Goal: Transaction & Acquisition: Purchase product/service

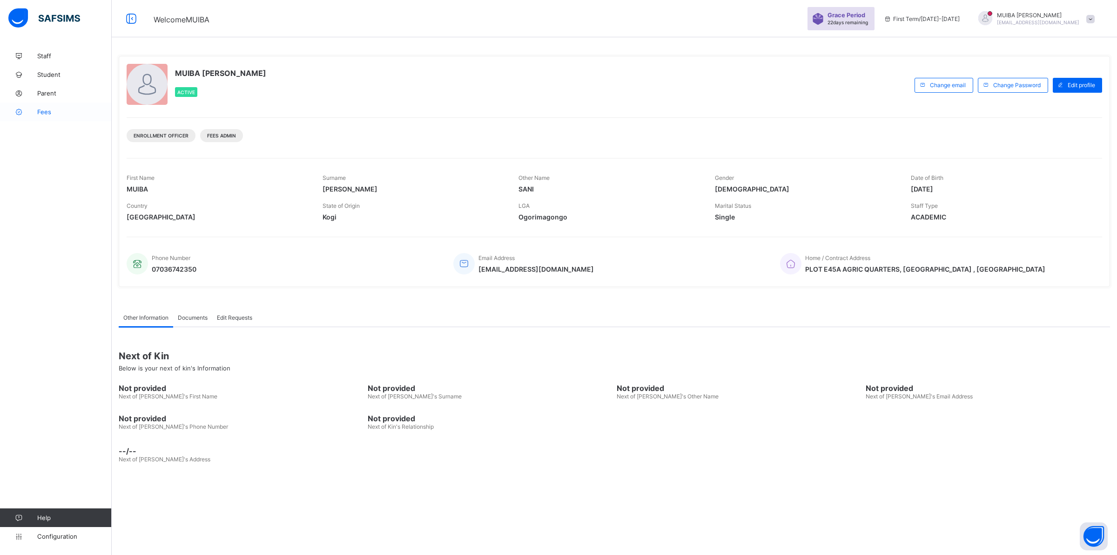
click at [45, 113] on span "Fees" at bounding box center [74, 111] width 74 height 7
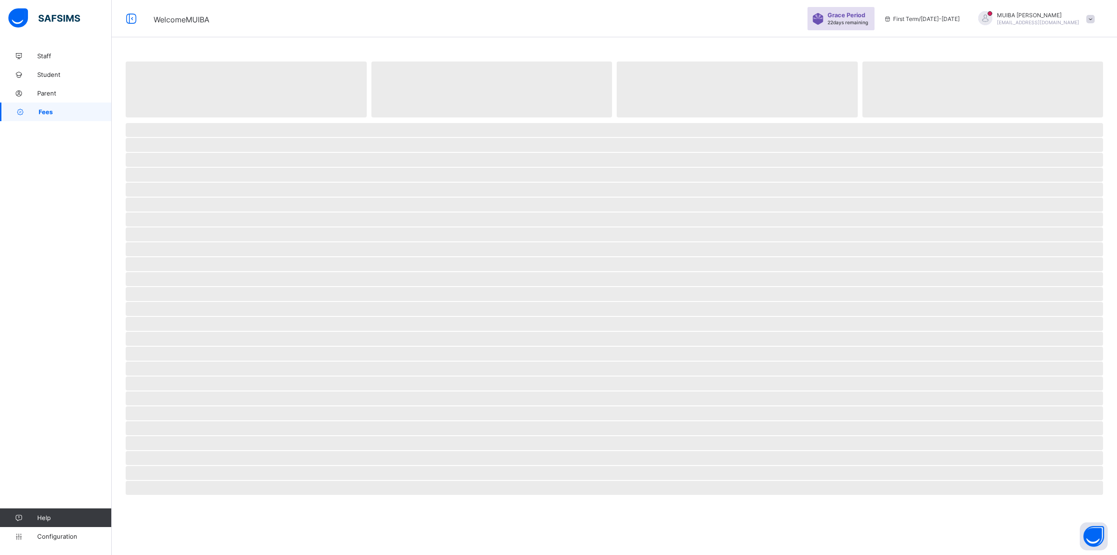
click at [45, 113] on span "Fees" at bounding box center [75, 111] width 73 height 7
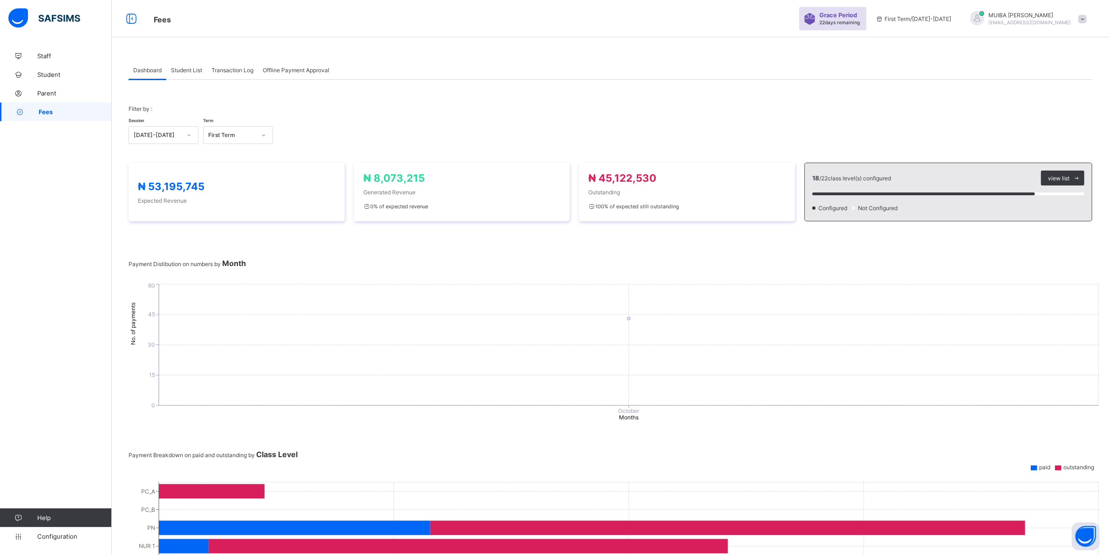
click at [185, 71] on span "Student List" at bounding box center [186, 70] width 31 height 7
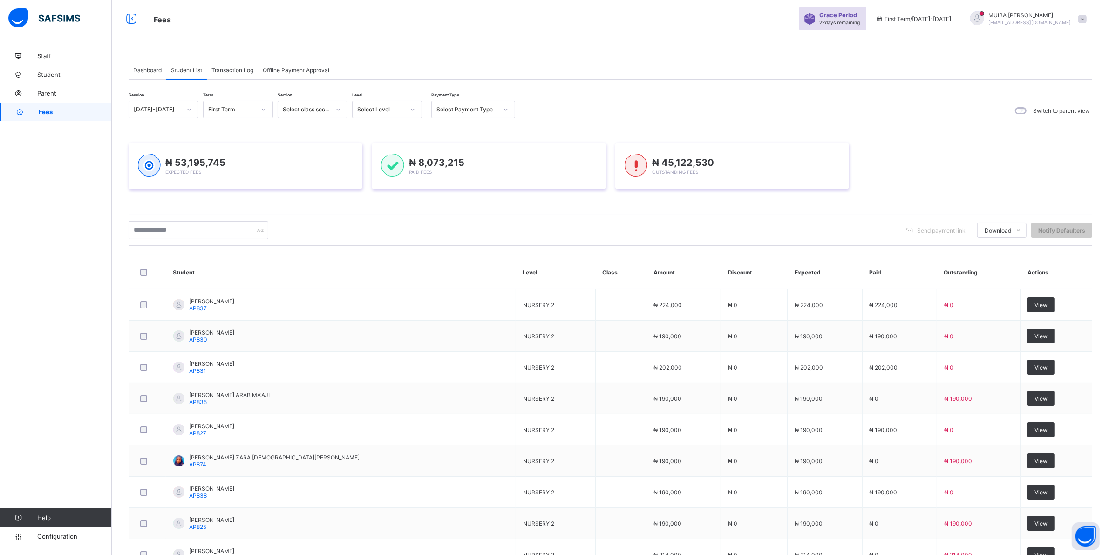
click at [413, 112] on icon at bounding box center [413, 109] width 6 height 9
click at [413, 109] on icon at bounding box center [413, 109] width 6 height 9
click at [370, 212] on div "PRY 2" at bounding box center [386, 216] width 69 height 14
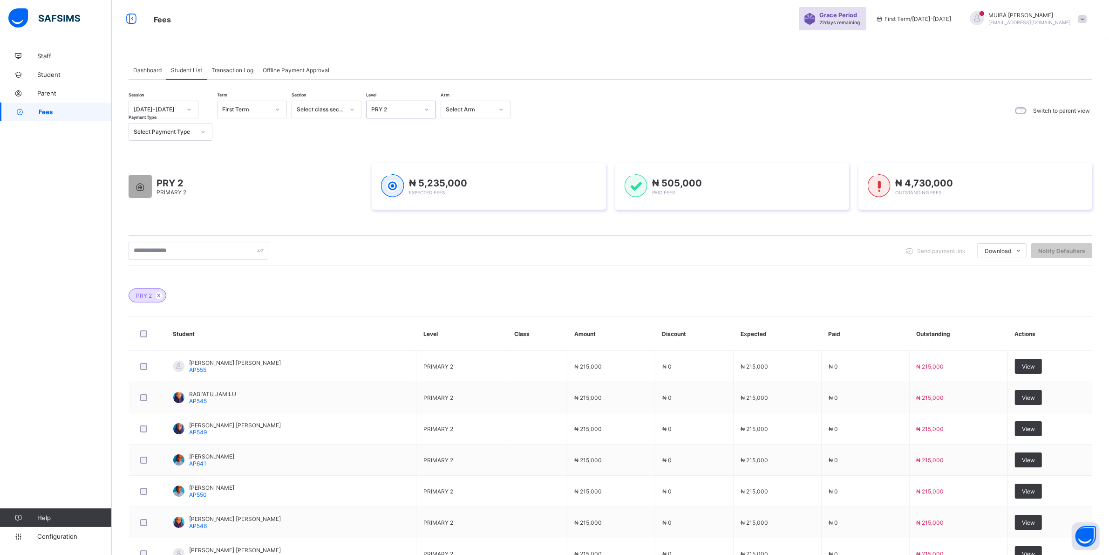
click at [424, 106] on icon at bounding box center [427, 109] width 6 height 9
click at [390, 225] on div "PRY 3" at bounding box center [400, 230] width 69 height 14
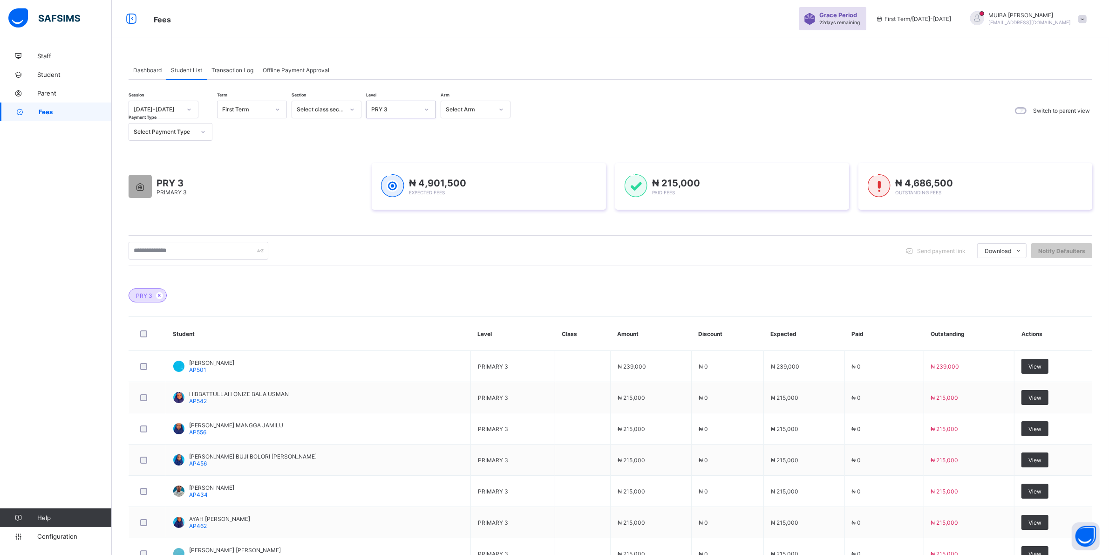
scroll to position [165, 0]
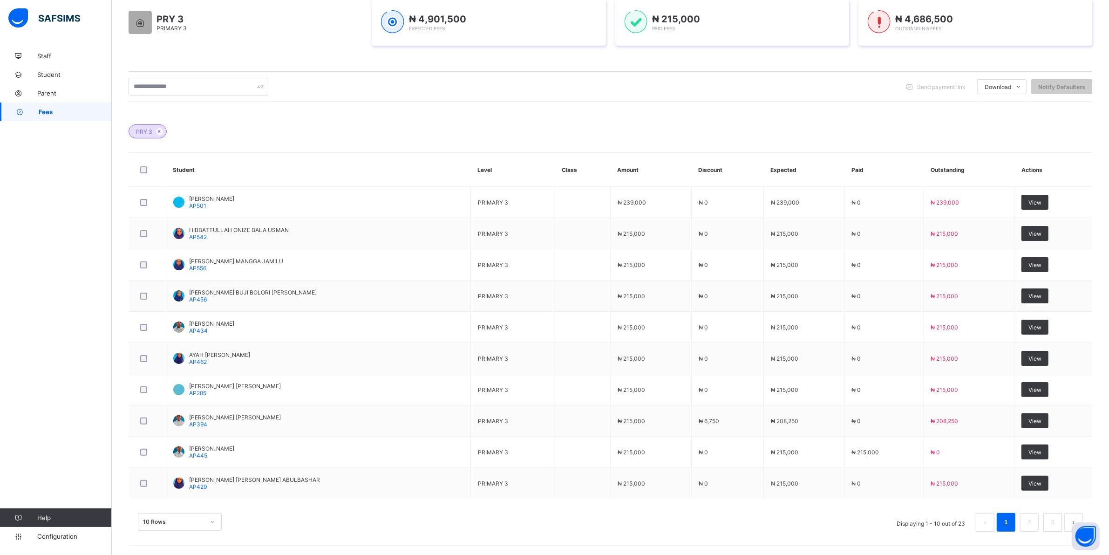
click at [215, 521] on div "10 Rows" at bounding box center [180, 522] width 84 height 18
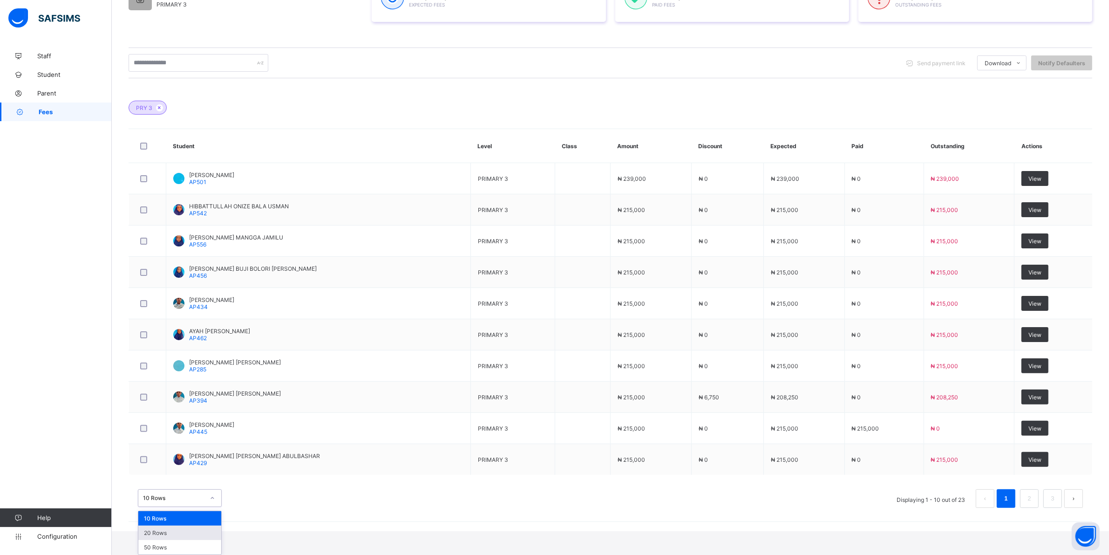
click at [177, 537] on div "20 Rows" at bounding box center [179, 532] width 83 height 14
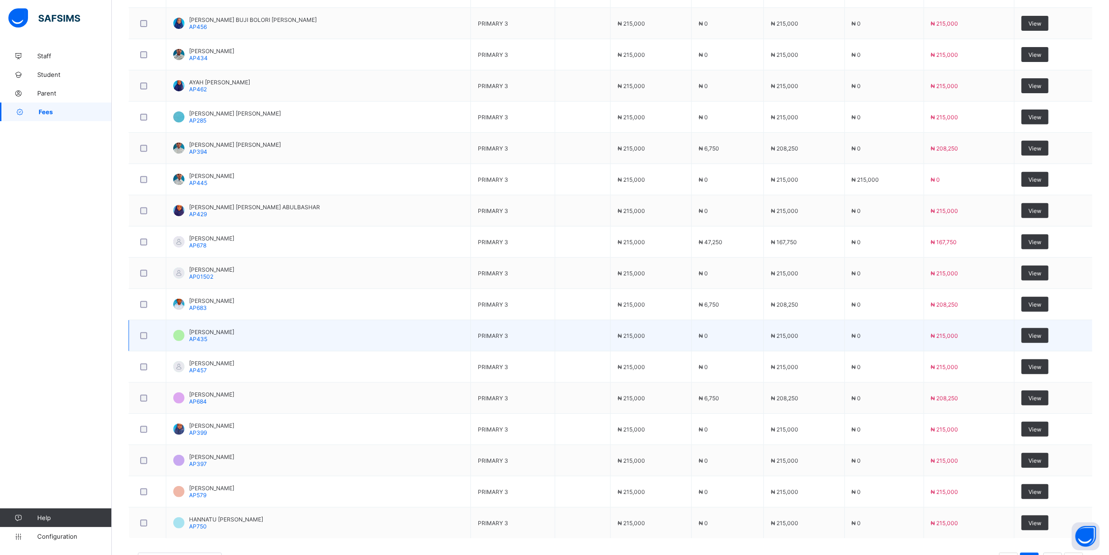
scroll to position [466, 0]
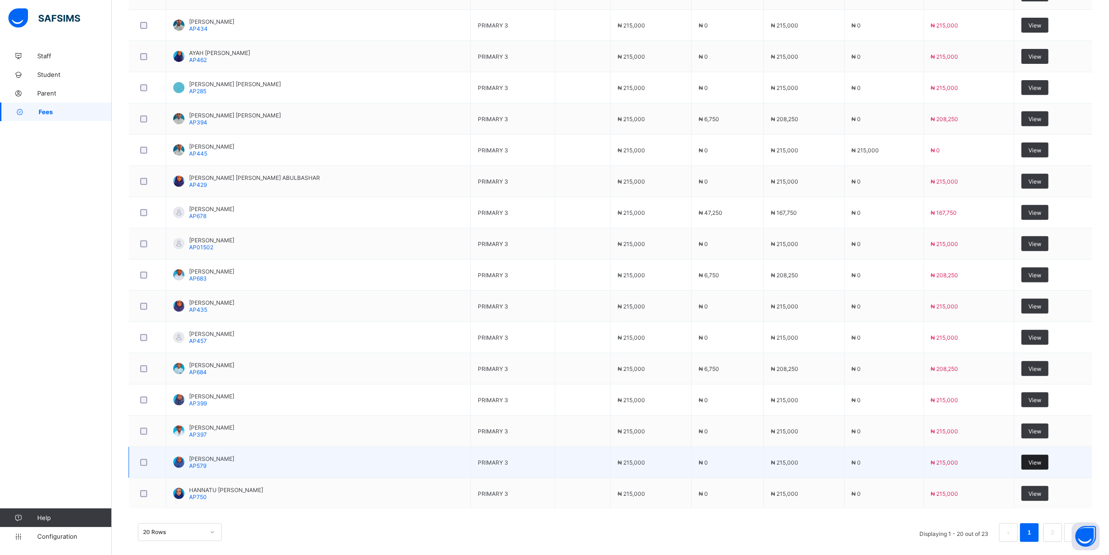
click at [1039, 465] on span "View" at bounding box center [1034, 462] width 13 height 7
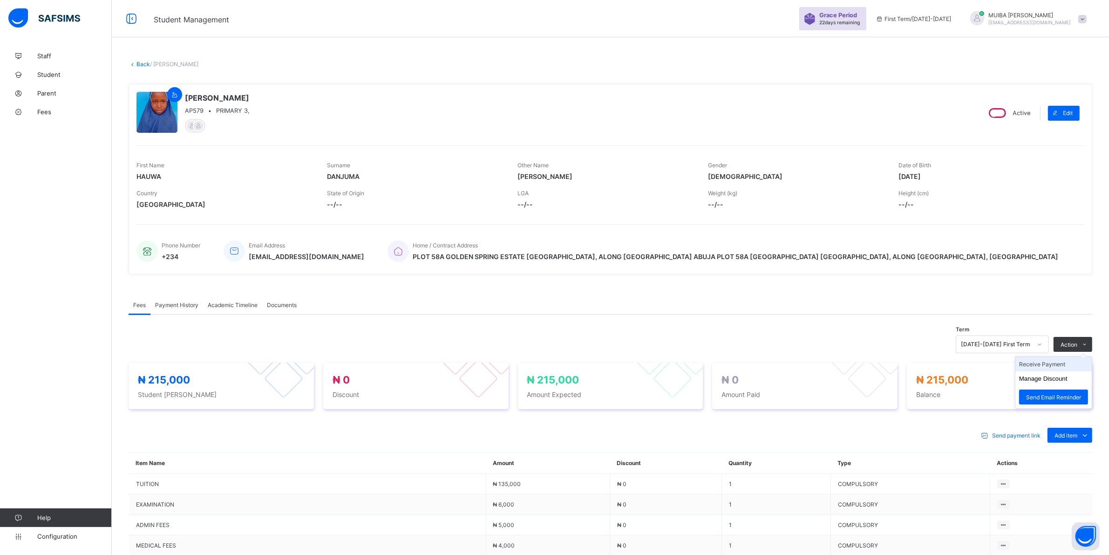
click at [1056, 365] on li "Receive Payment" at bounding box center [1053, 364] width 76 height 14
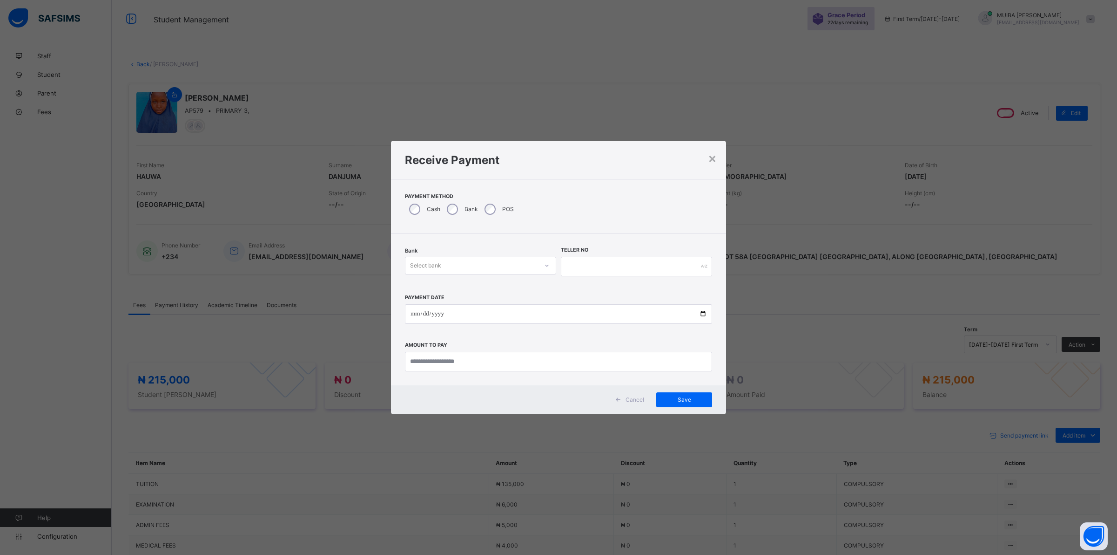
click at [518, 264] on div "Select bank" at bounding box center [472, 265] width 133 height 13
click at [481, 283] on div "Jaiz Bank - Alhamideen Academy" at bounding box center [476, 285] width 149 height 14
click at [587, 257] on input "text" at bounding box center [636, 267] width 151 height 20
type input "******"
click at [413, 310] on input "date" at bounding box center [558, 314] width 307 height 20
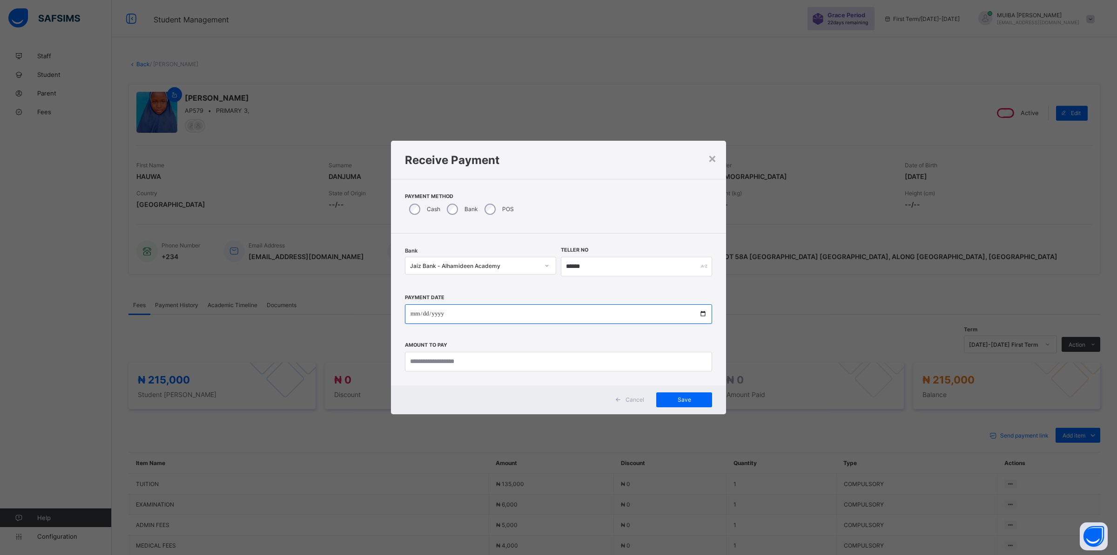
click at [413, 312] on input "date" at bounding box center [558, 314] width 307 height 20
click at [414, 311] on input "date" at bounding box center [558, 314] width 307 height 20
click at [421, 317] on input "date" at bounding box center [558, 314] width 307 height 20
click at [417, 312] on input "date" at bounding box center [558, 314] width 307 height 20
type input "**********"
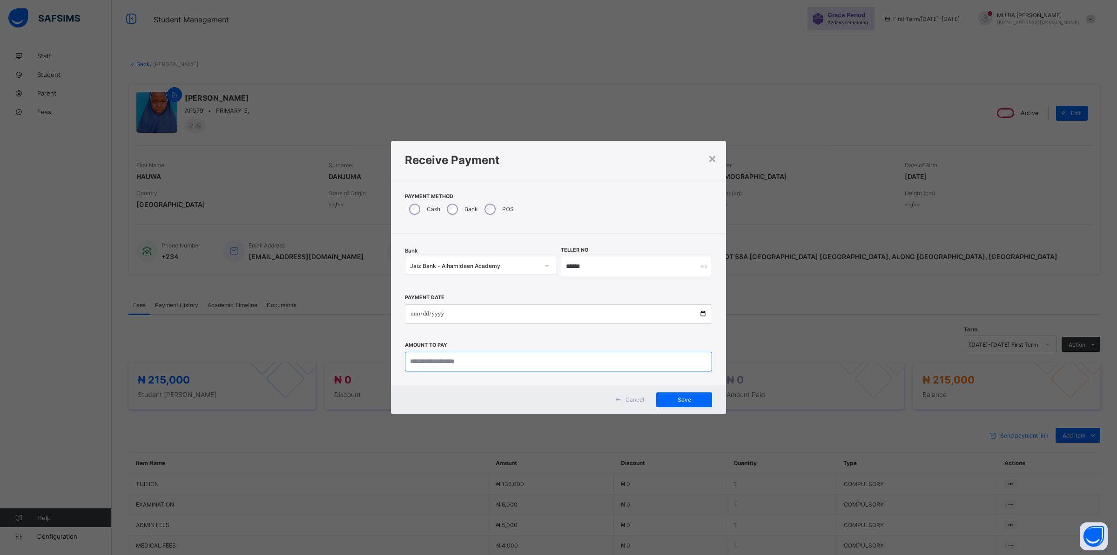
click at [490, 360] on input "currency" at bounding box center [558, 362] width 307 height 20
type input "*********"
click at [675, 399] on span "Save" at bounding box center [684, 399] width 42 height 7
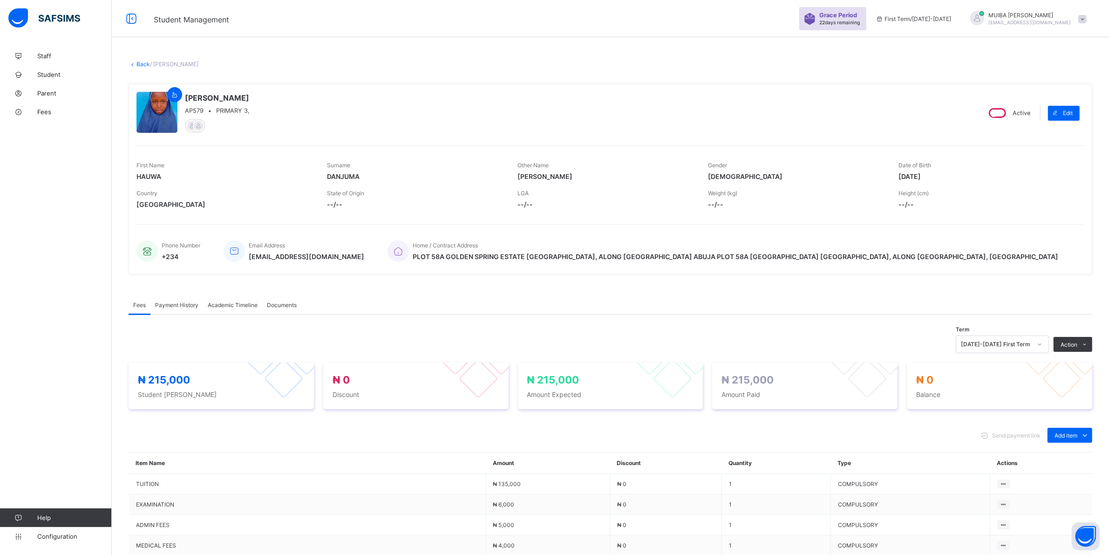
click at [170, 304] on span "Payment History" at bounding box center [176, 304] width 43 height 7
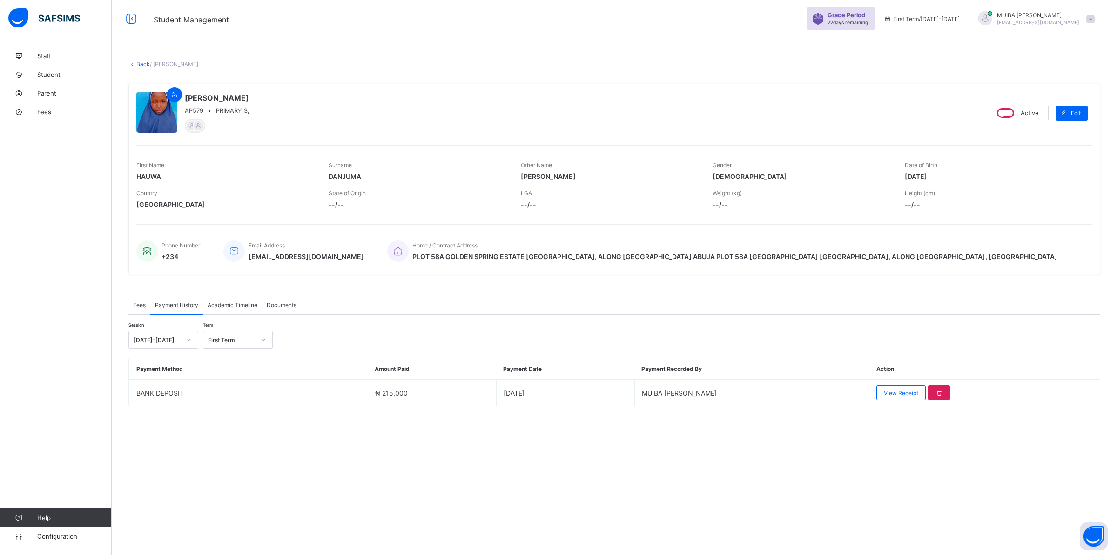
click at [890, 392] on span "View Receipt" at bounding box center [901, 392] width 34 height 7
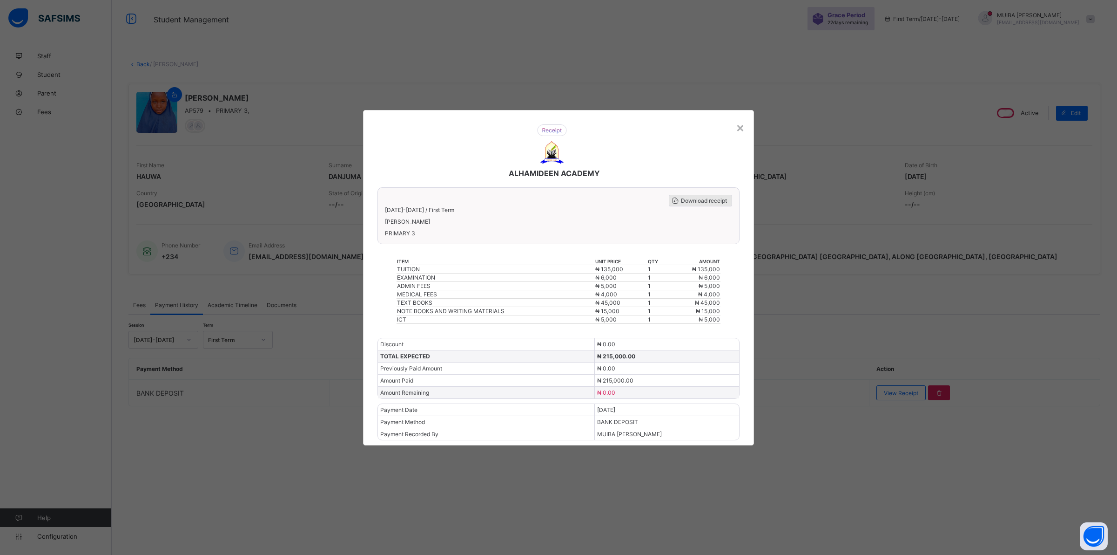
click at [702, 202] on span "Download receipt" at bounding box center [704, 200] width 46 height 7
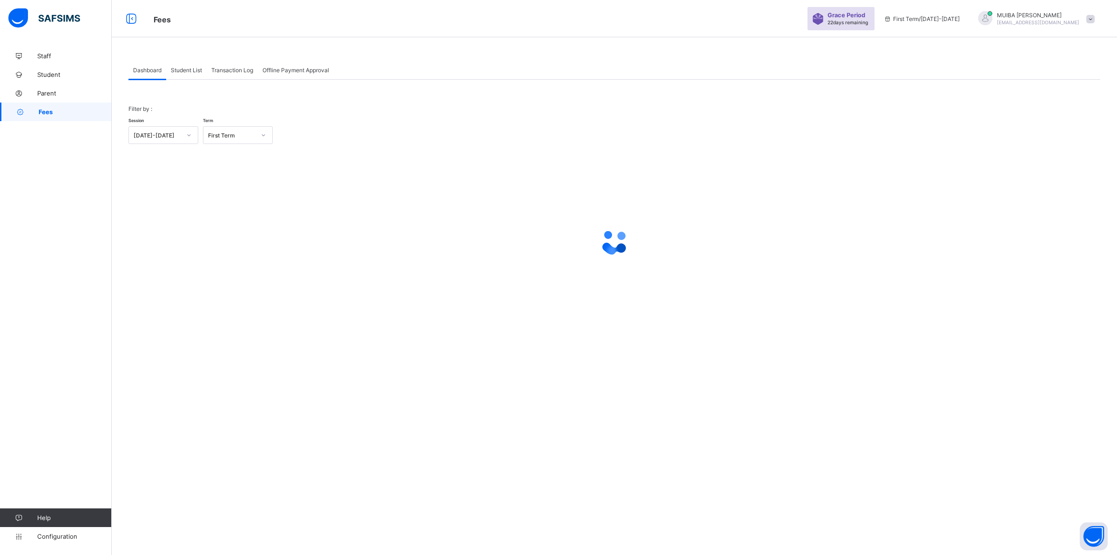
click at [182, 69] on span "Student List" at bounding box center [186, 70] width 31 height 7
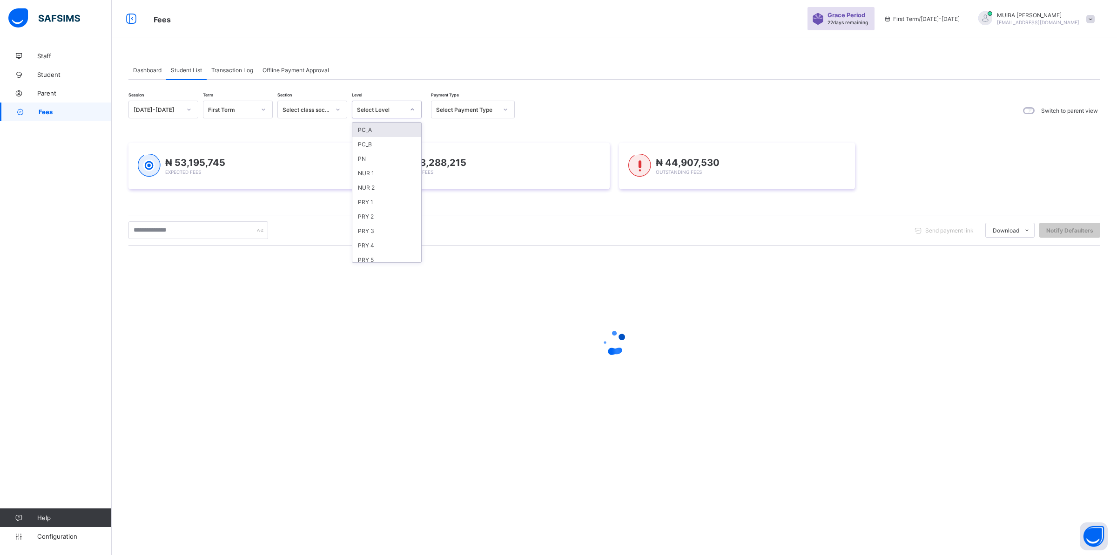
click at [410, 107] on icon at bounding box center [413, 109] width 6 height 9
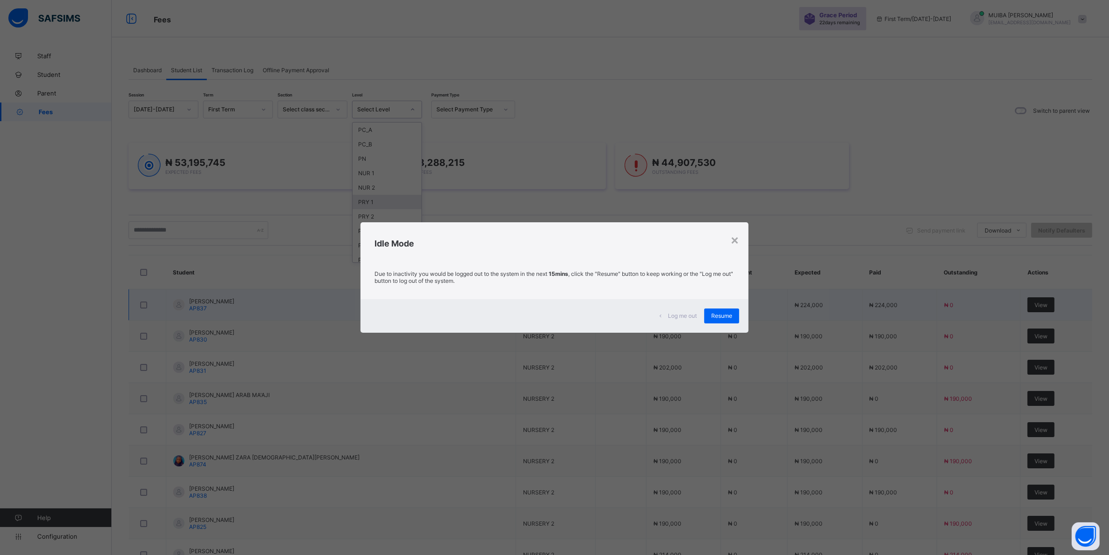
click at [722, 318] on span "Resume" at bounding box center [721, 315] width 21 height 7
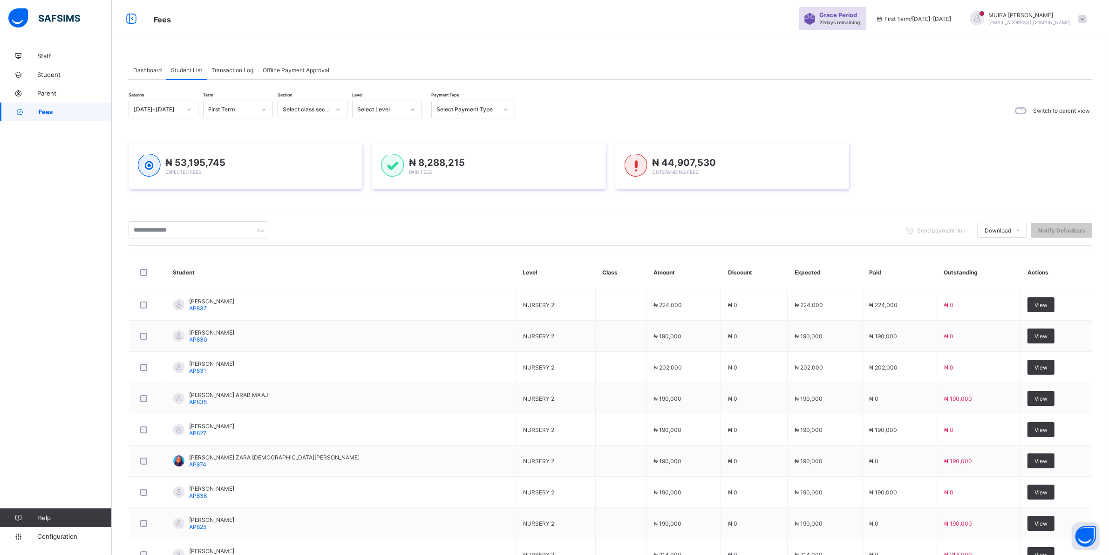
click at [415, 108] on div at bounding box center [413, 109] width 16 height 15
click at [378, 227] on div "PRY 3" at bounding box center [386, 230] width 69 height 14
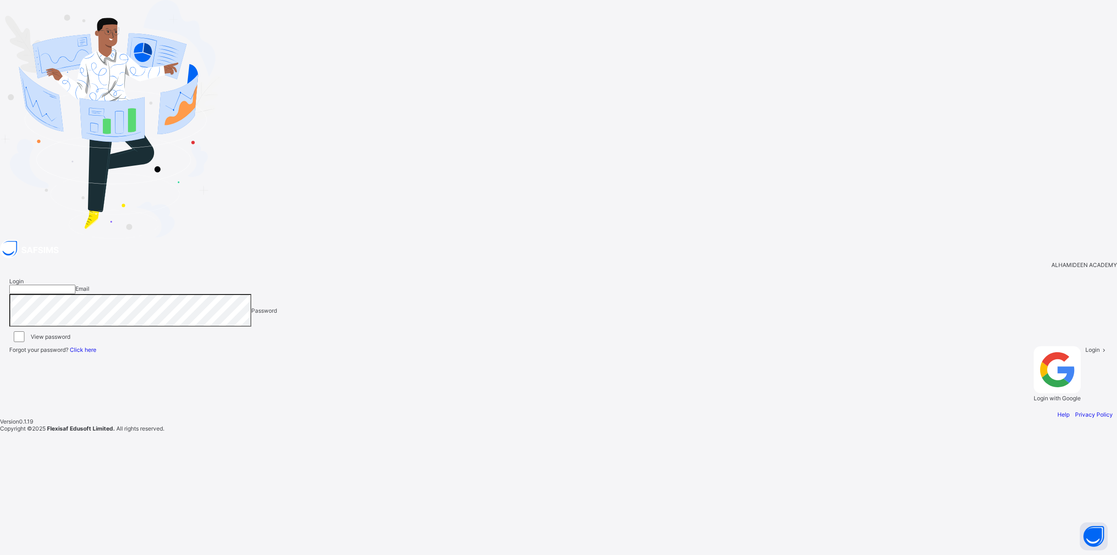
type input "**********"
click at [1086, 353] on span "Login" at bounding box center [1093, 349] width 14 height 7
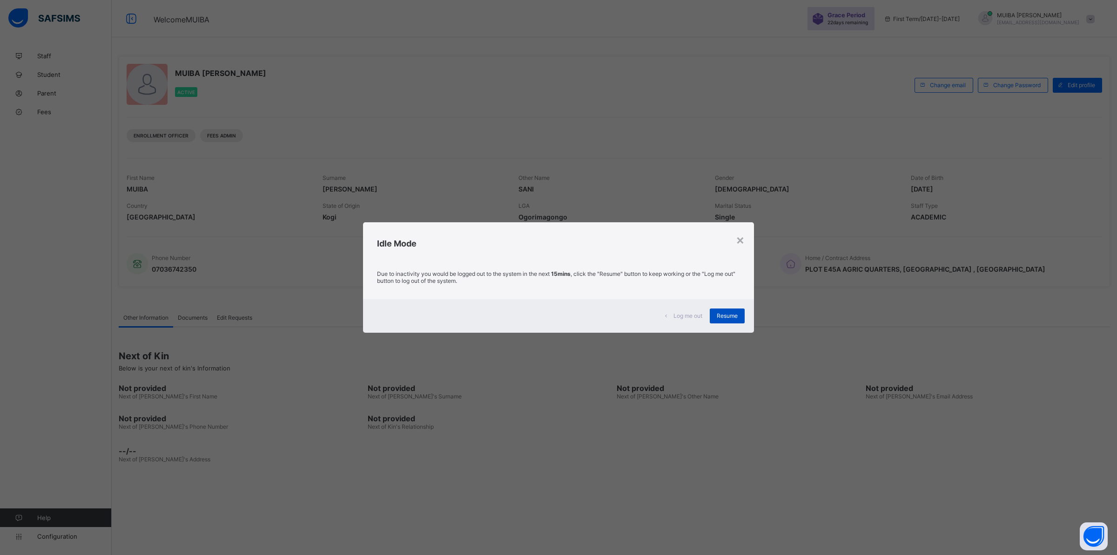
click at [721, 317] on span "Resume" at bounding box center [727, 315] width 21 height 7
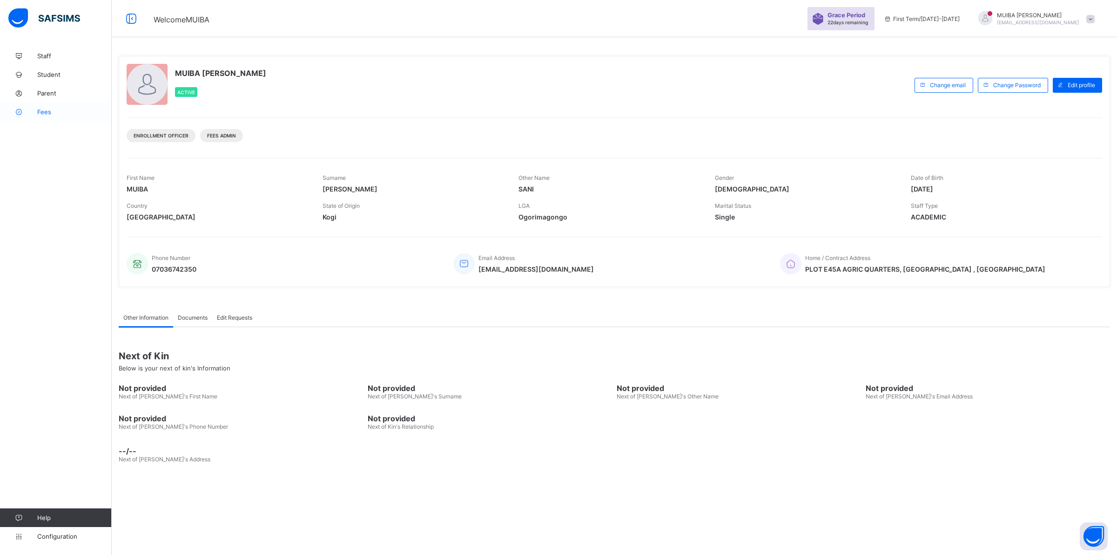
click at [47, 112] on span "Fees" at bounding box center [74, 111] width 74 height 7
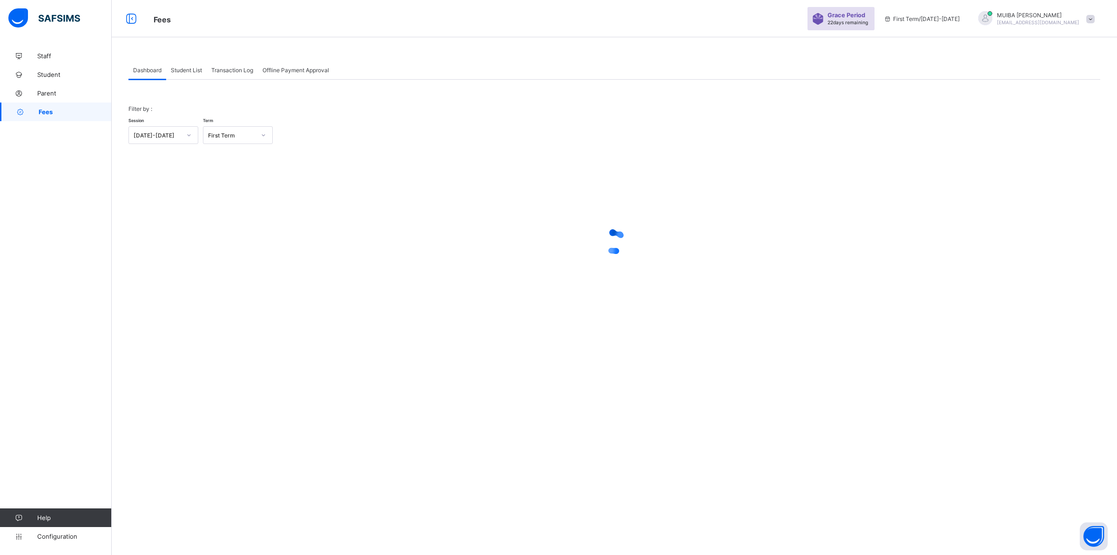
click at [183, 73] on span "Student List" at bounding box center [186, 70] width 31 height 7
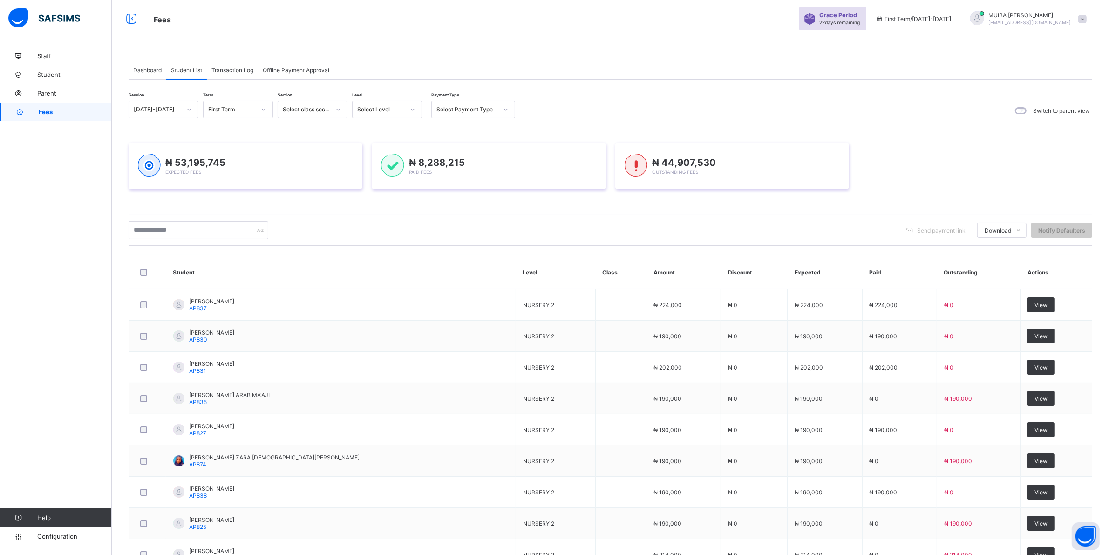
click at [410, 108] on icon at bounding box center [413, 109] width 6 height 9
click at [413, 110] on icon at bounding box center [412, 109] width 3 height 2
click at [413, 110] on icon at bounding box center [413, 109] width 6 height 9
click at [368, 226] on div "PRY 3" at bounding box center [386, 230] width 69 height 14
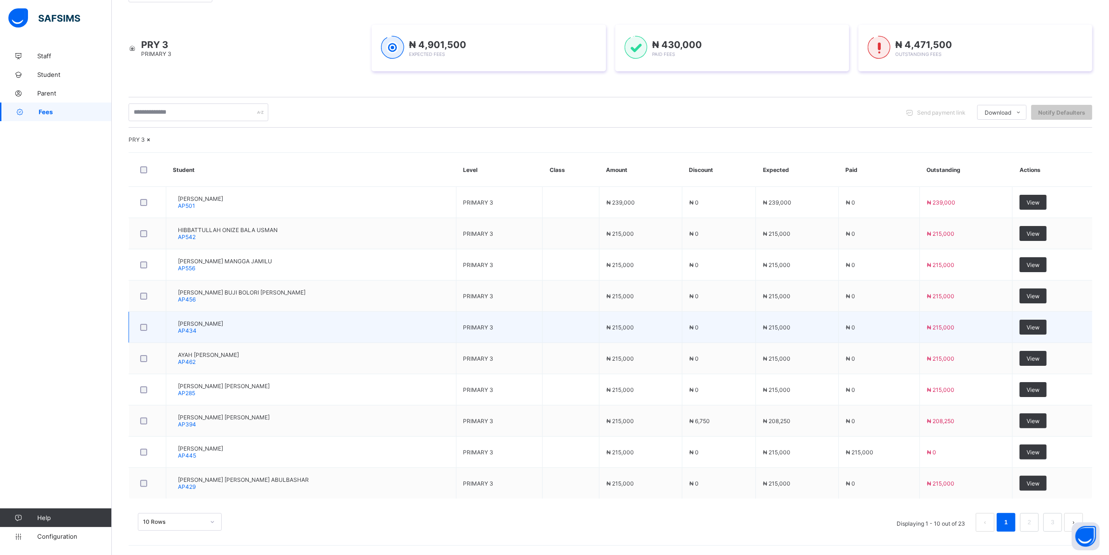
scroll to position [165, 0]
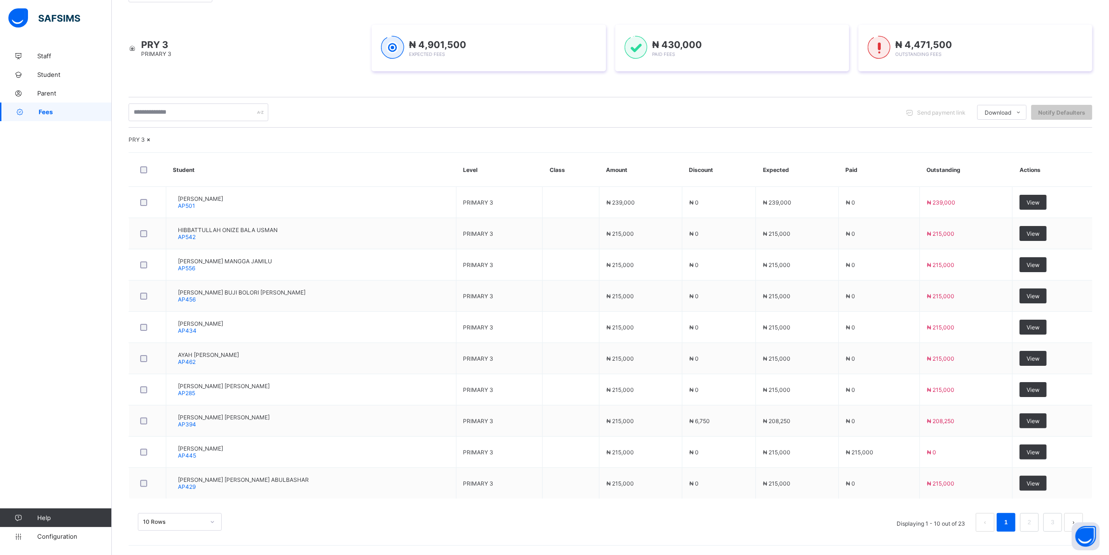
click at [213, 520] on div "10 Rows" at bounding box center [180, 522] width 84 height 18
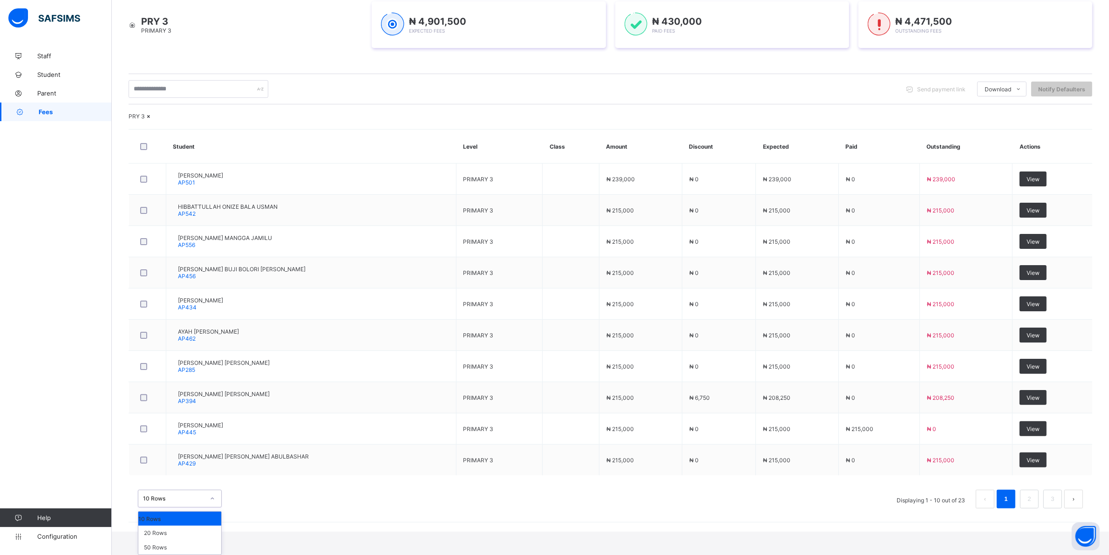
scroll to position [188, 0]
click at [173, 532] on div "20 Rows" at bounding box center [179, 532] width 83 height 14
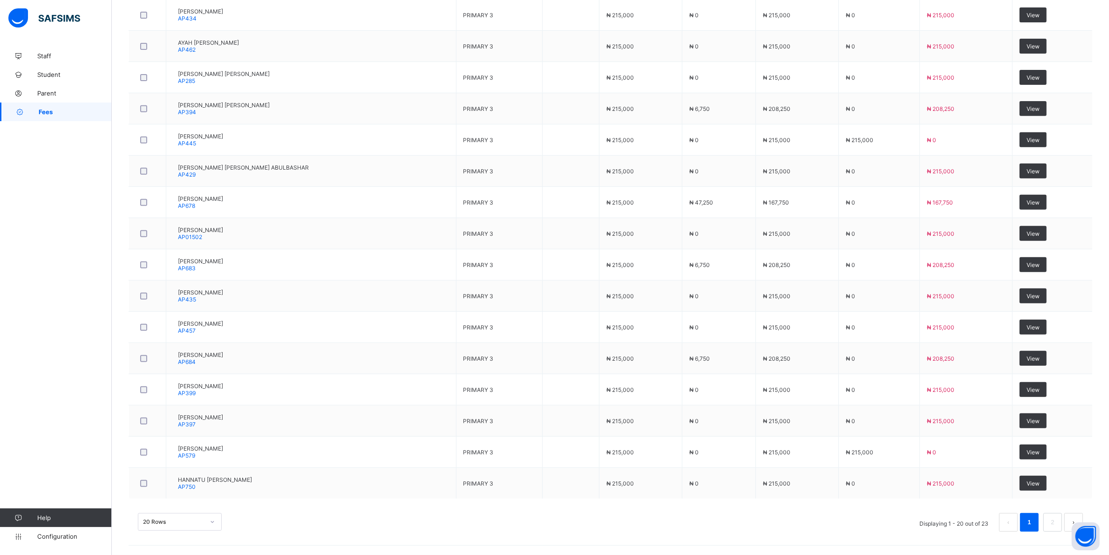
scroll to position [501, 0]
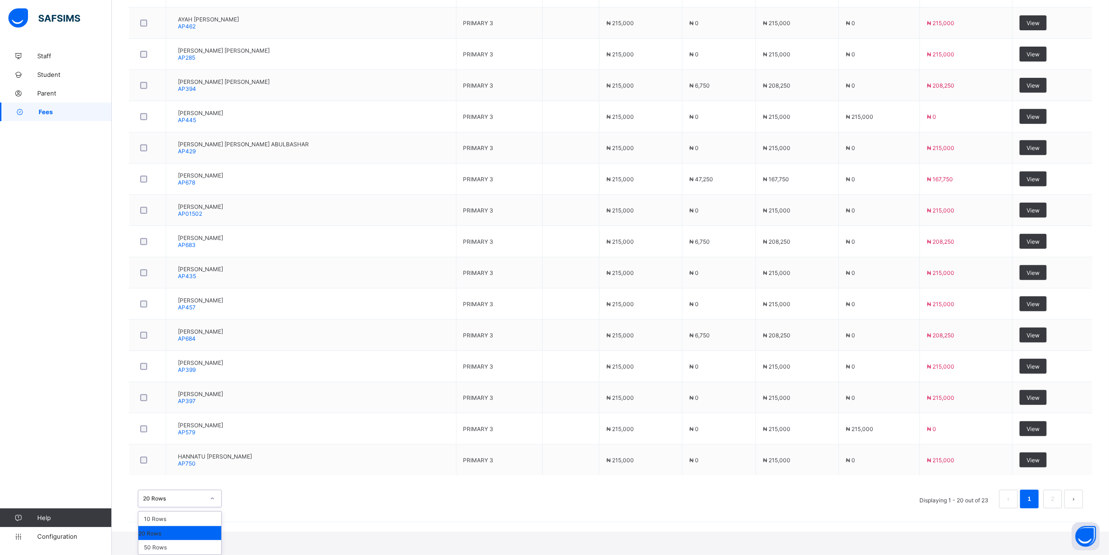
click at [210, 507] on div "option 20 Rows focused, 2 of 3. 3 results available. Use Up and Down to choose …" at bounding box center [180, 498] width 84 height 18
click at [161, 546] on div "50 Rows" at bounding box center [179, 547] width 83 height 14
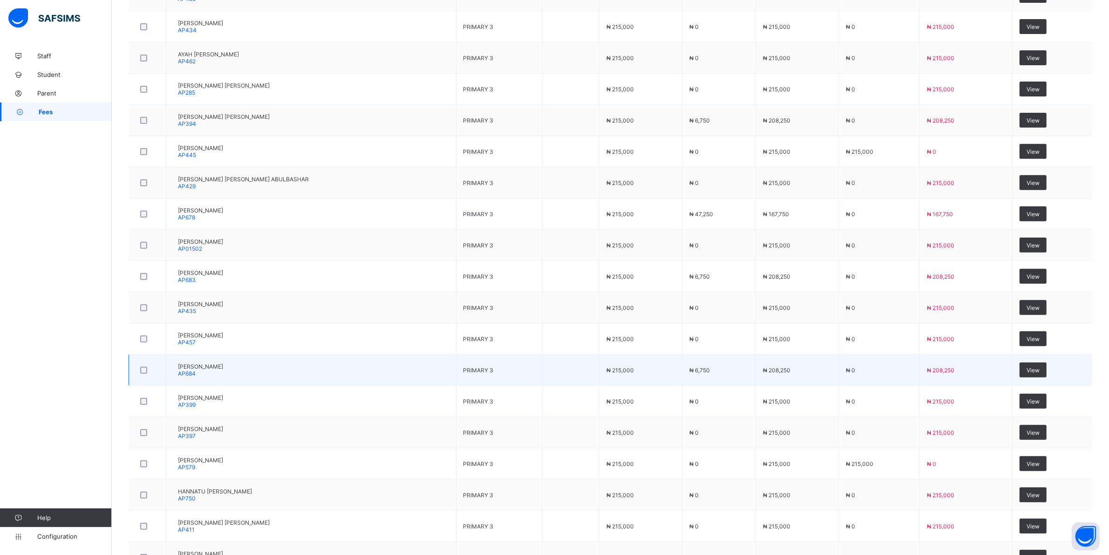
scroll to position [466, 0]
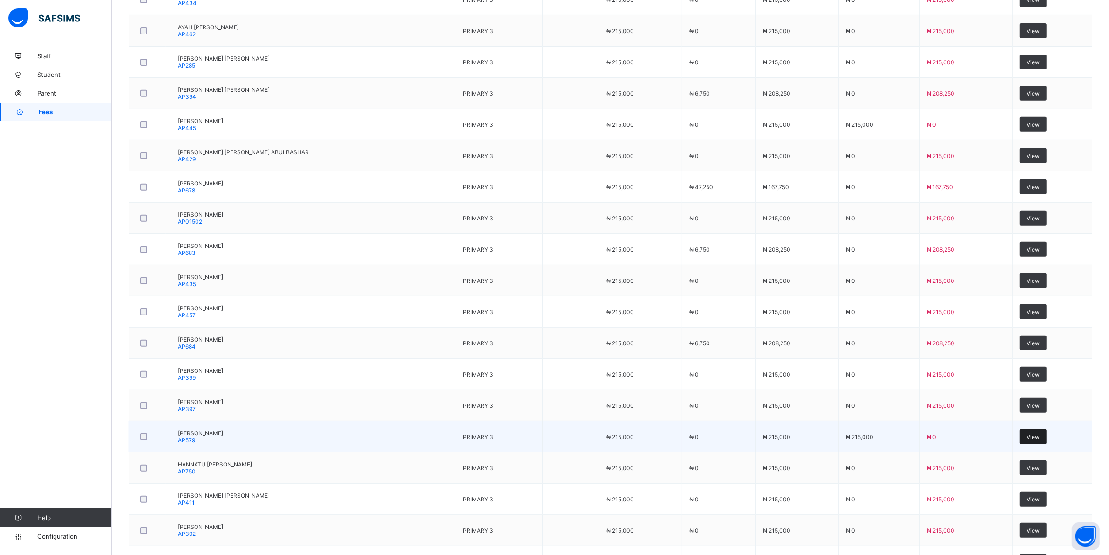
click at [1044, 444] on div "View" at bounding box center [1032, 436] width 27 height 15
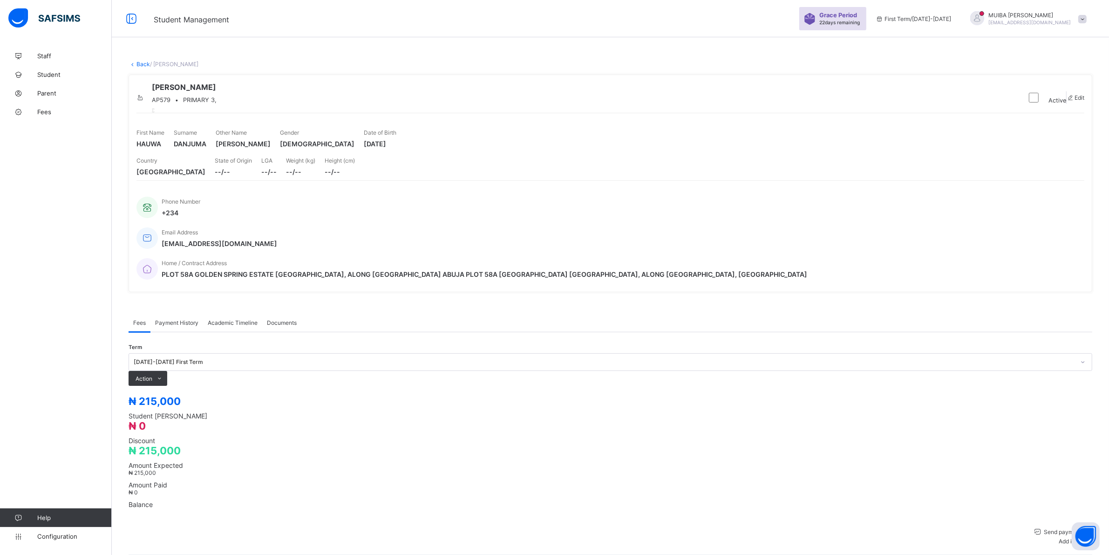
click at [175, 319] on span "Payment History" at bounding box center [176, 322] width 43 height 7
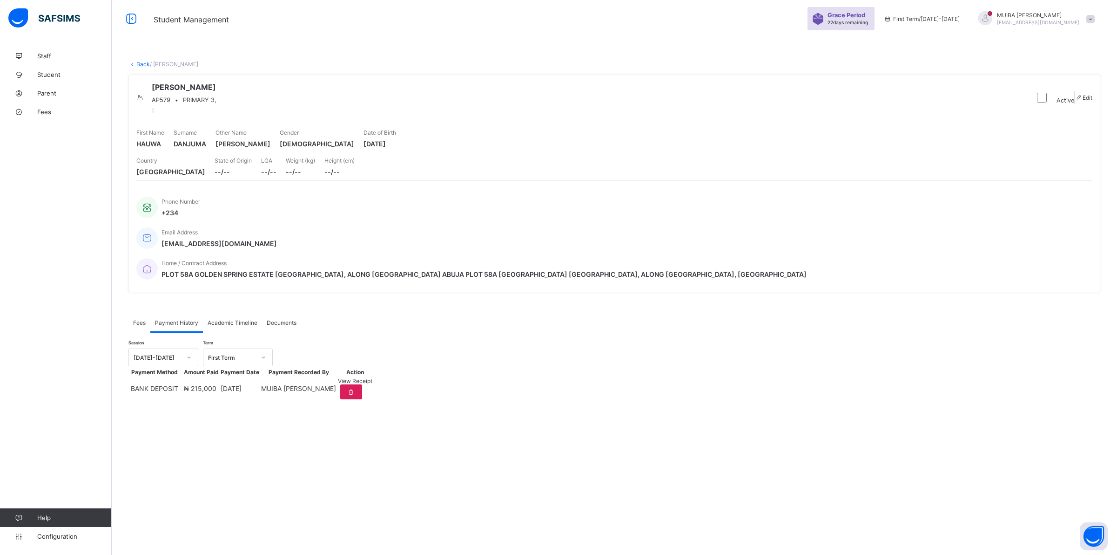
click at [372, 384] on span "View Receipt" at bounding box center [355, 380] width 34 height 7
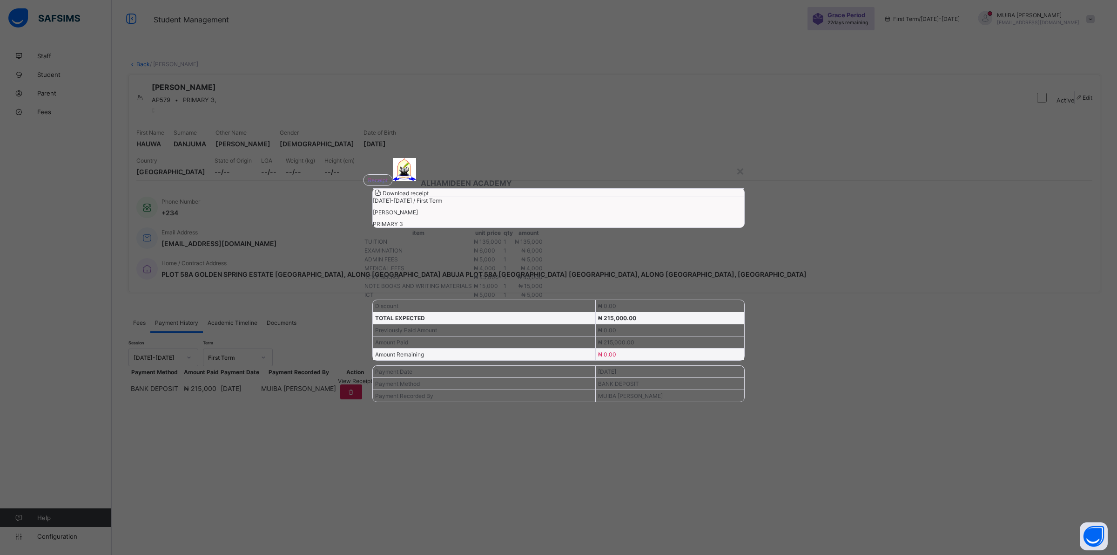
click at [429, 196] on span "Download receipt" at bounding box center [406, 192] width 46 height 7
click at [738, 162] on div "×" at bounding box center [740, 170] width 9 height 16
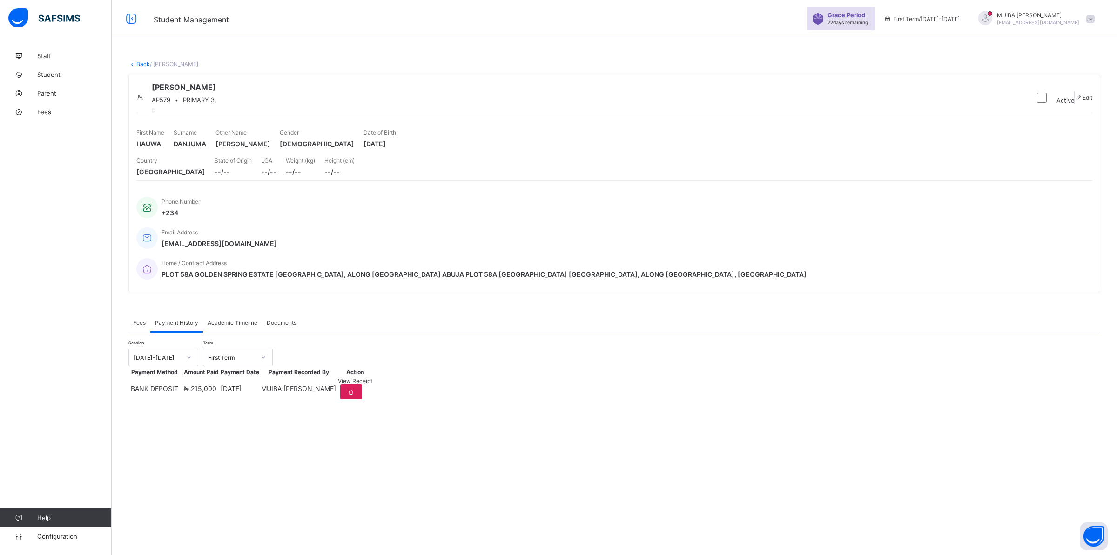
click at [141, 70] on div "× Delete Document This action would delete the document with name: from the sys…" at bounding box center [615, 238] width 1006 height 383
click at [141, 66] on link "Back" at bounding box center [143, 64] width 14 height 7
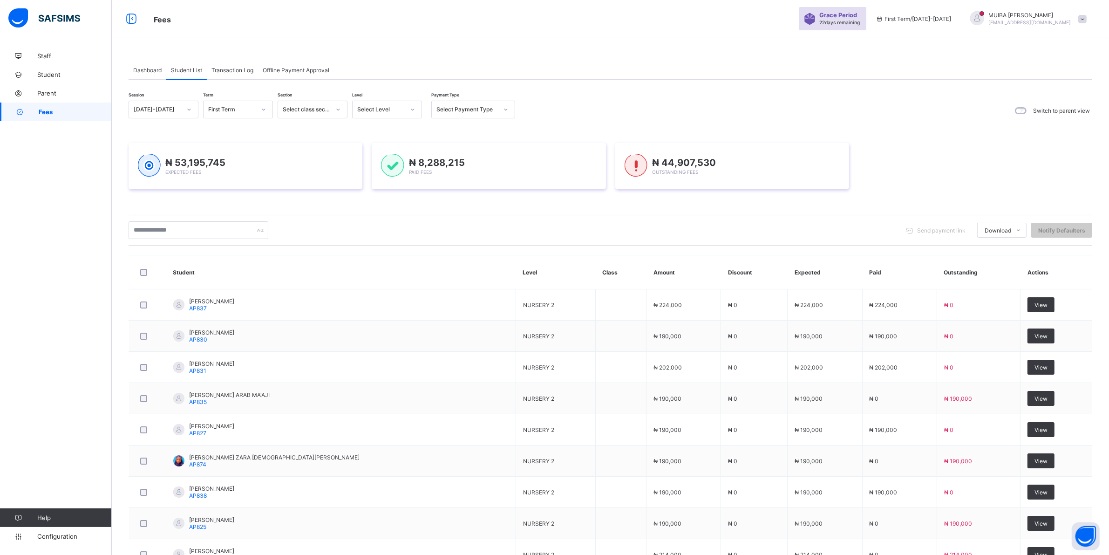
click at [415, 113] on div at bounding box center [413, 109] width 16 height 15
click at [372, 171] on div "NUR 1" at bounding box center [386, 173] width 69 height 14
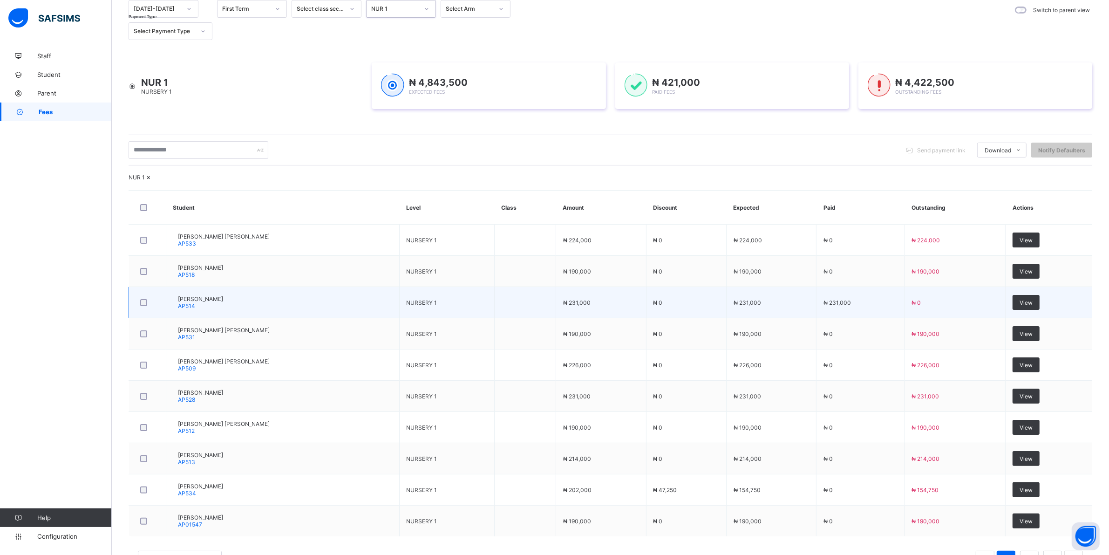
scroll to position [116, 0]
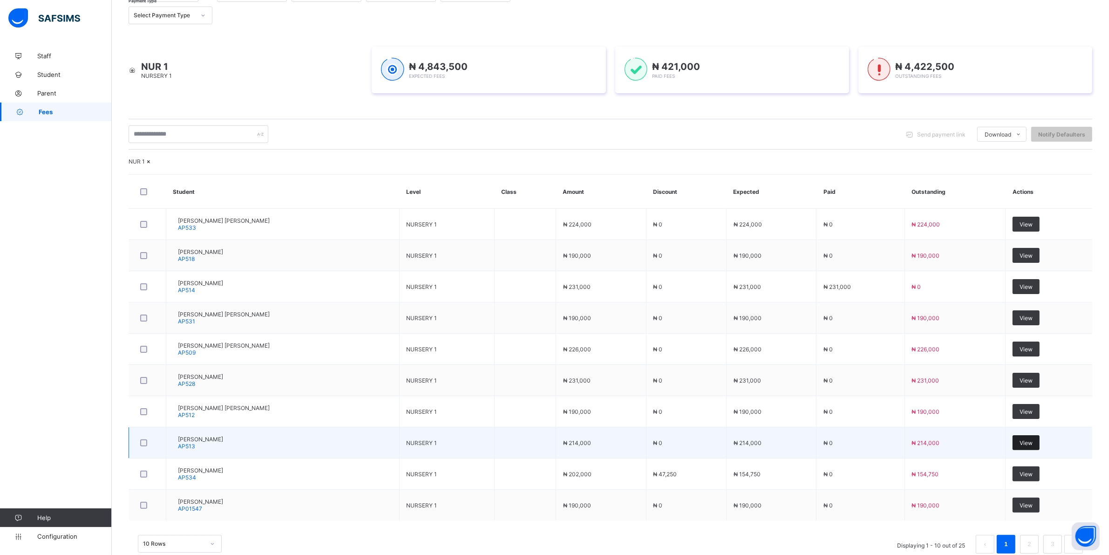
click at [1032, 446] on span "View" at bounding box center [1025, 442] width 13 height 7
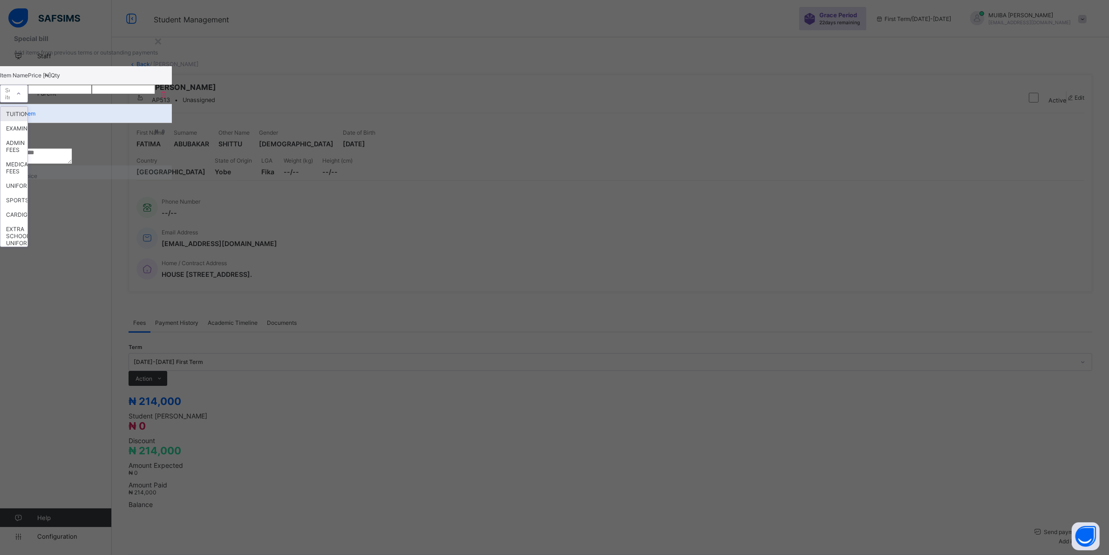
click at [28, 102] on div "Select item" at bounding box center [14, 94] width 28 height 18
click at [27, 193] on div "UNIFORM" at bounding box center [13, 185] width 27 height 14
click at [92, 94] on input "number" at bounding box center [60, 89] width 64 height 9
type input "*****"
click at [172, 179] on div "Add to invoice" at bounding box center [86, 175] width 172 height 7
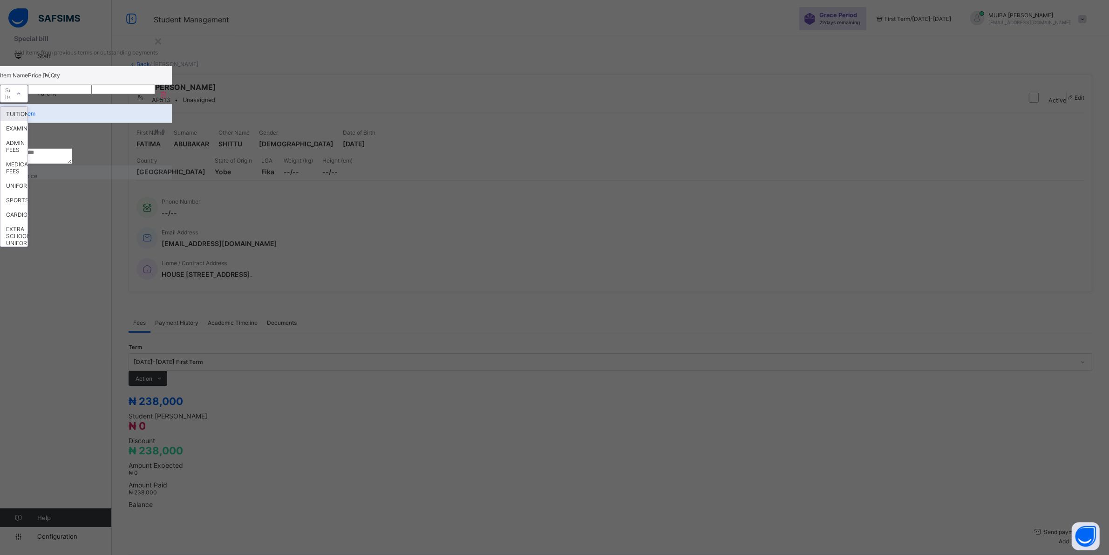
click at [10, 100] on div "Select item" at bounding box center [4, 93] width 9 height 13
click at [27, 207] on div "SPORTSWEAR" at bounding box center [13, 200] width 27 height 14
click at [92, 94] on input "number" at bounding box center [60, 89] width 64 height 9
type input "*****"
click at [37, 179] on span "Add to invoice" at bounding box center [18, 175] width 37 height 7
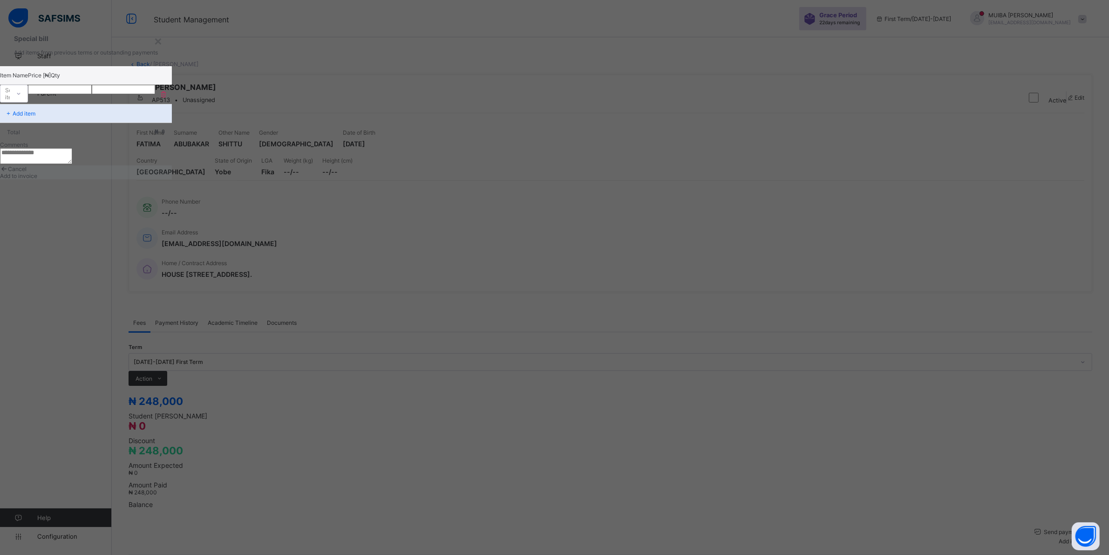
click at [21, 98] on icon at bounding box center [19, 93] width 6 height 9
click at [27, 222] on div "CARDIGAN" at bounding box center [13, 214] width 27 height 14
click at [92, 94] on input "number" at bounding box center [60, 89] width 64 height 9
type input "****"
click at [172, 179] on div "Add to invoice" at bounding box center [86, 175] width 172 height 7
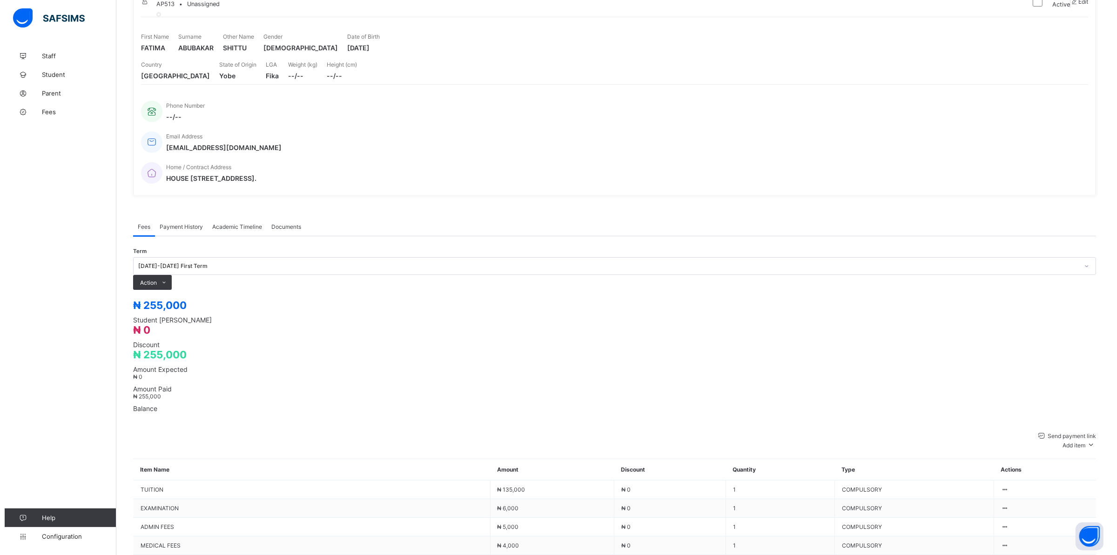
scroll to position [235, 0]
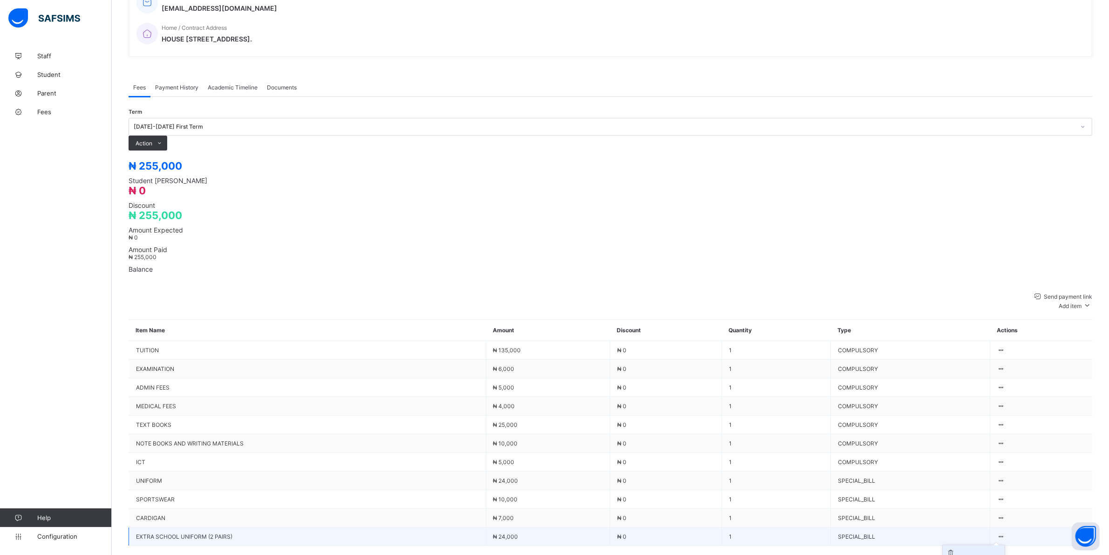
drag, startPoint x: 1012, startPoint y: 445, endPoint x: 999, endPoint y: 465, distance: 23.9
click at [999, 554] on div "Delete Payment Item" at bounding box center [973, 559] width 54 height 7
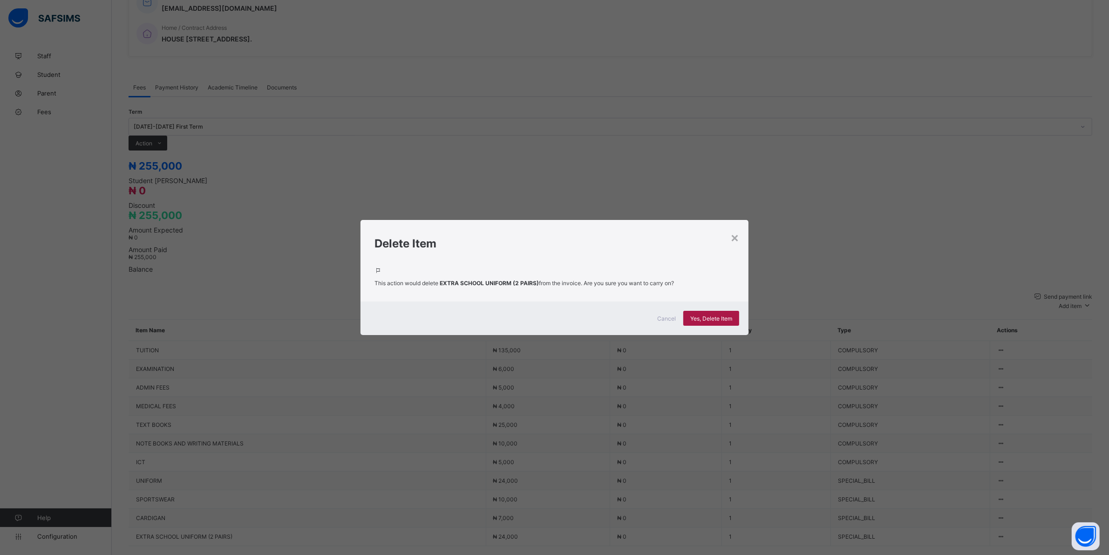
click at [723, 320] on span "Yes, Delete Item" at bounding box center [711, 318] width 42 height 7
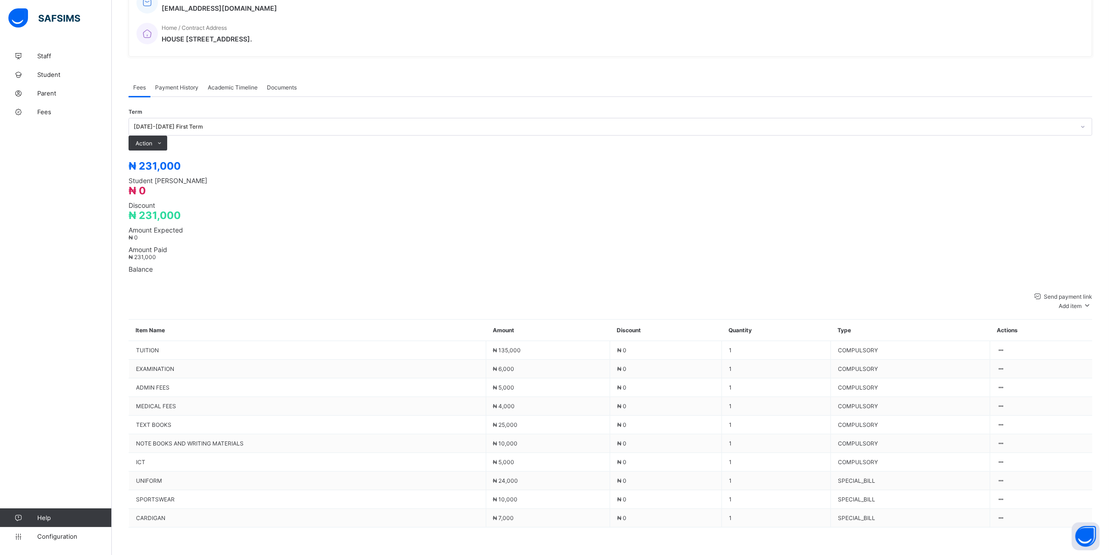
scroll to position [215, 0]
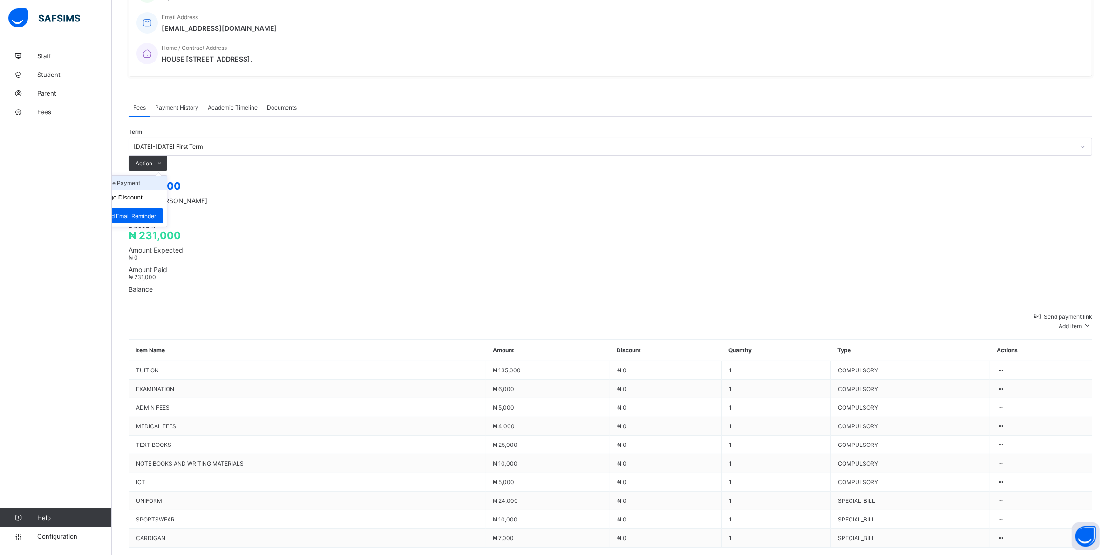
click at [167, 176] on li "Receive Payment" at bounding box center [128, 183] width 76 height 14
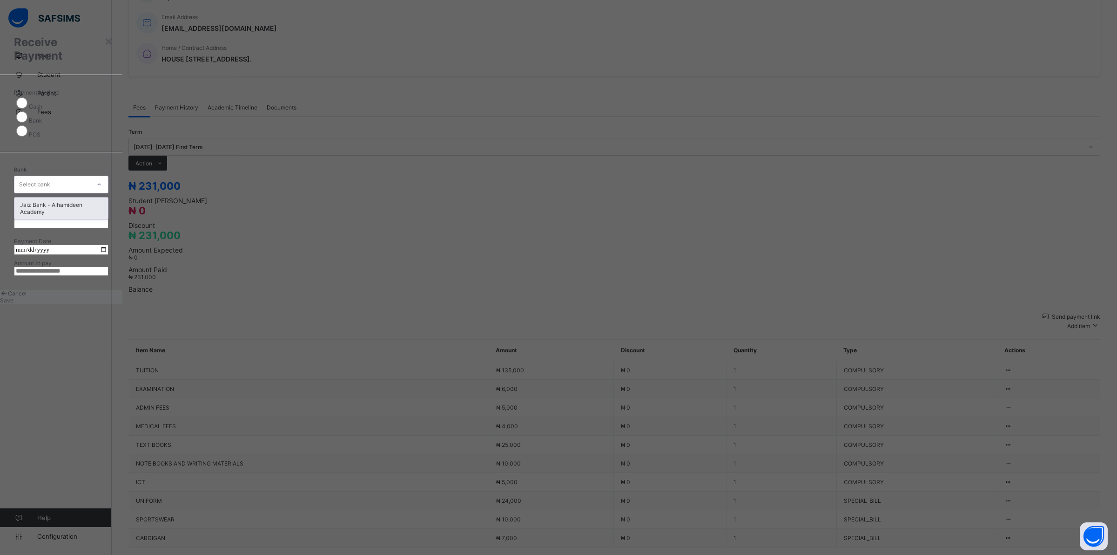
click at [107, 192] on div at bounding box center [99, 184] width 16 height 15
click at [108, 219] on div "Jaiz Bank - Alhamideen Academy" at bounding box center [61, 207] width 94 height 21
click at [108, 228] on input "text" at bounding box center [61, 223] width 95 height 9
type input "******"
click at [108, 255] on input "date" at bounding box center [61, 249] width 95 height 10
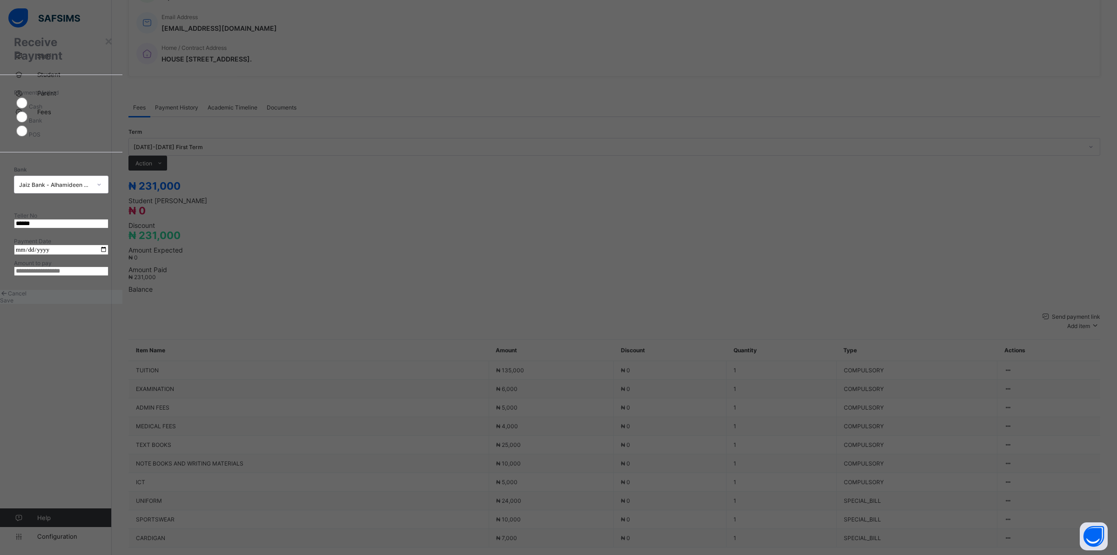
type input "**********"
click at [108, 276] on input "currency" at bounding box center [61, 270] width 95 height 9
type input "*********"
click at [14, 304] on span "Save" at bounding box center [7, 300] width 14 height 7
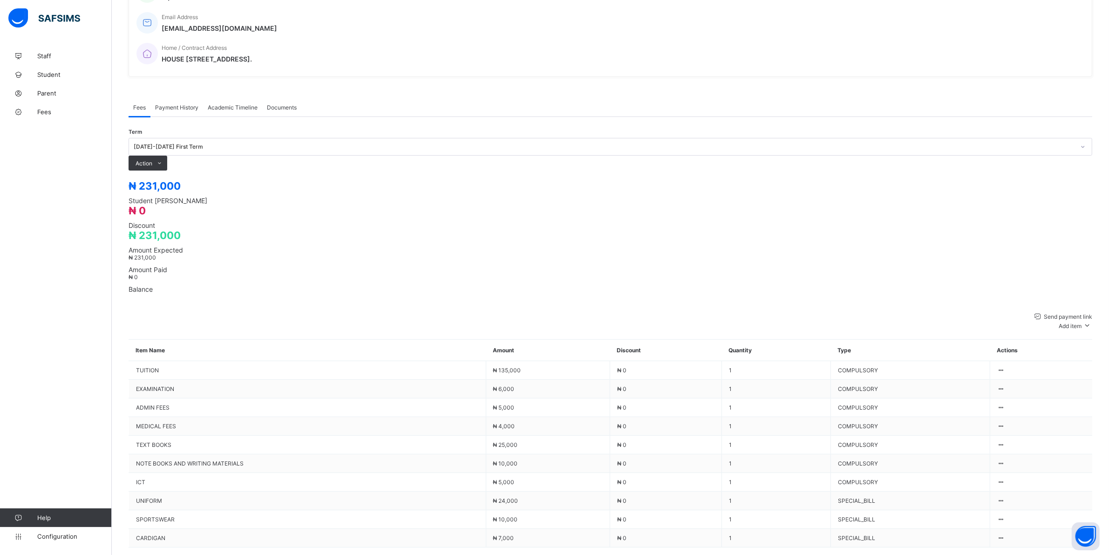
click at [191, 104] on span "Payment History" at bounding box center [176, 107] width 43 height 7
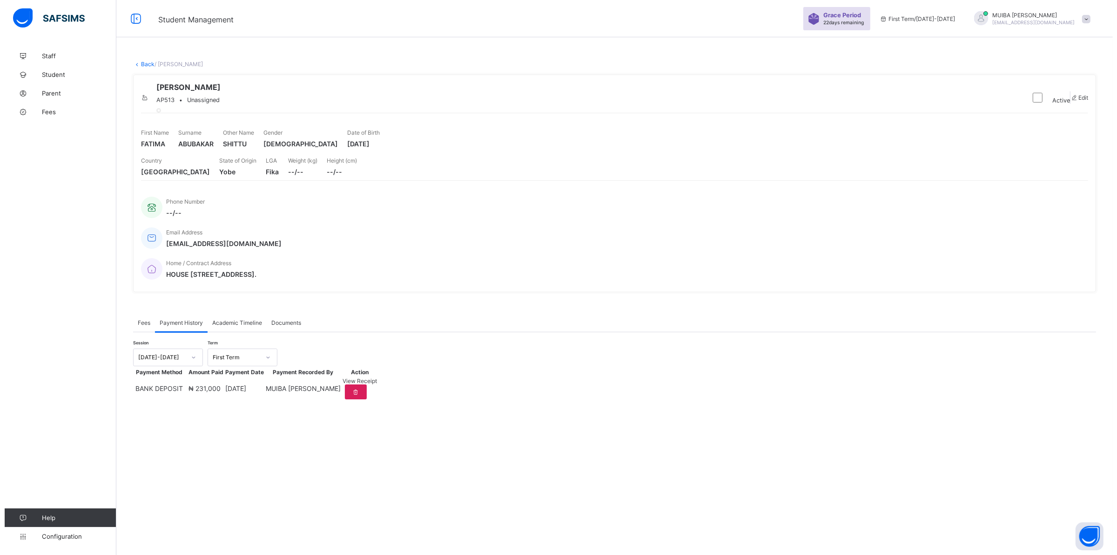
scroll to position [0, 0]
click at [372, 384] on span "View Receipt" at bounding box center [355, 380] width 34 height 7
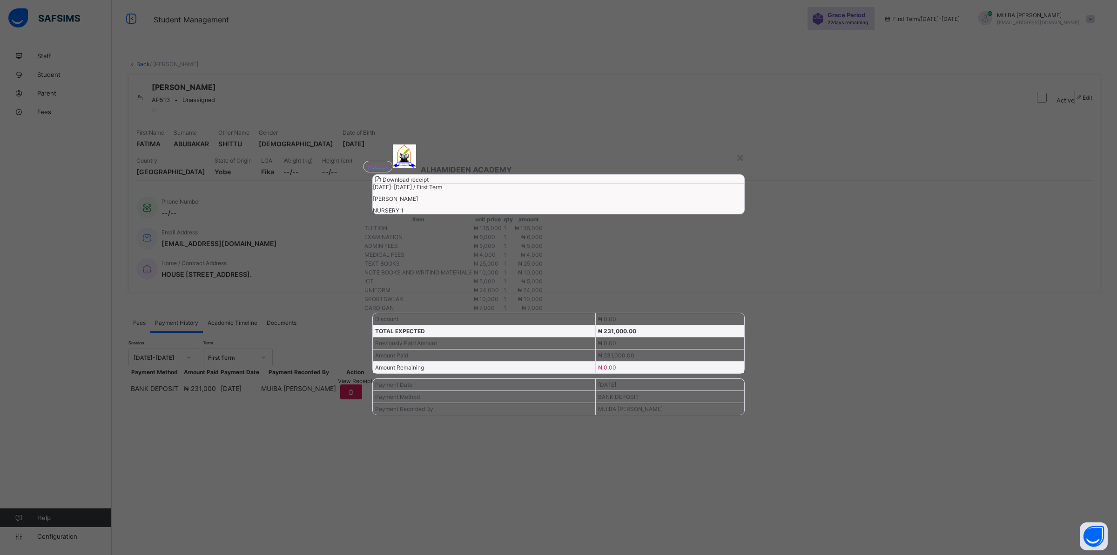
click at [429, 183] on span "Download receipt" at bounding box center [406, 179] width 46 height 7
click at [741, 149] on div "×" at bounding box center [740, 157] width 9 height 16
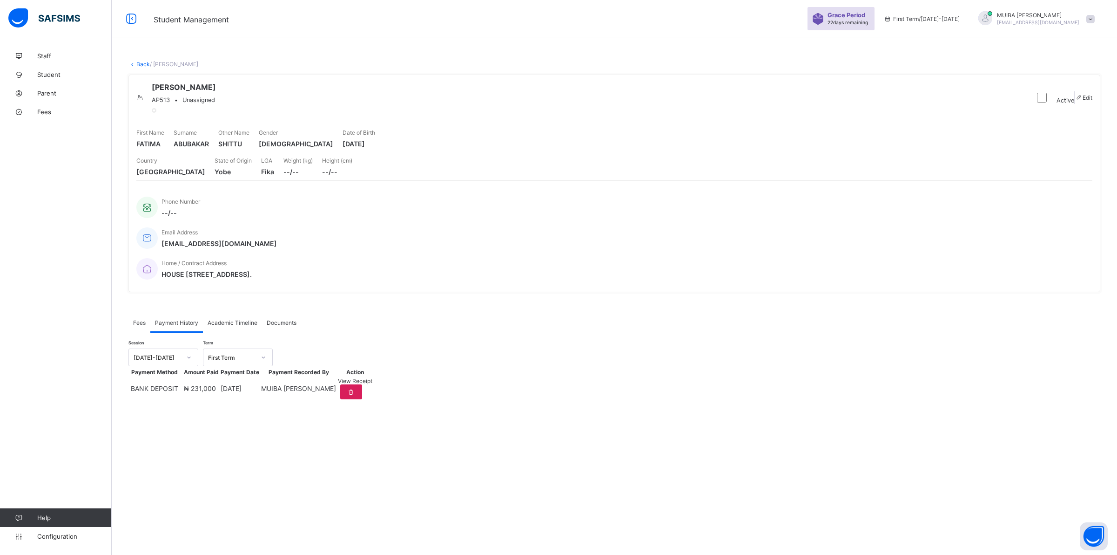
click at [140, 62] on link "Back" at bounding box center [143, 64] width 14 height 7
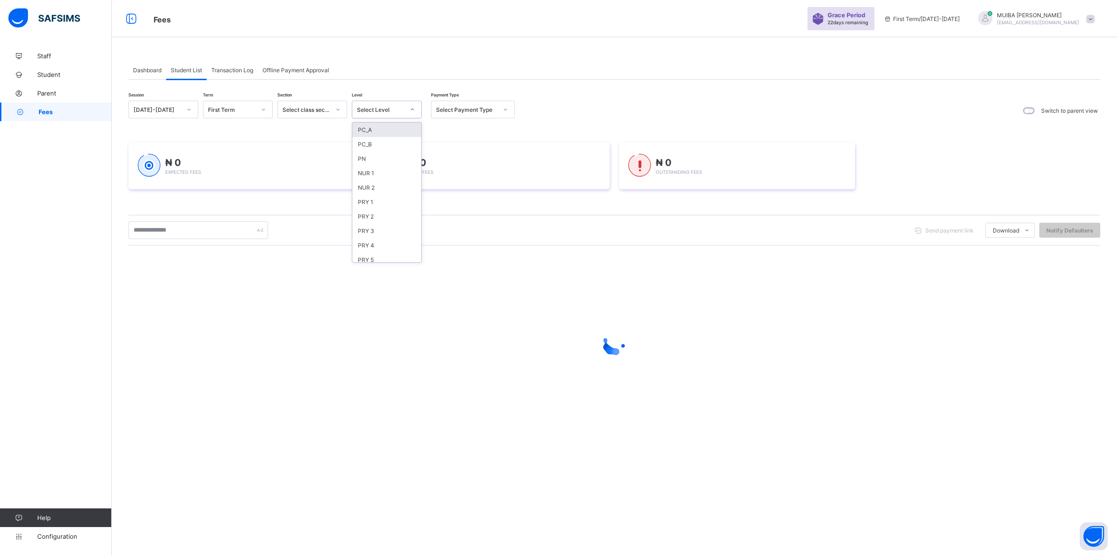
click at [413, 108] on icon at bounding box center [413, 109] width 6 height 9
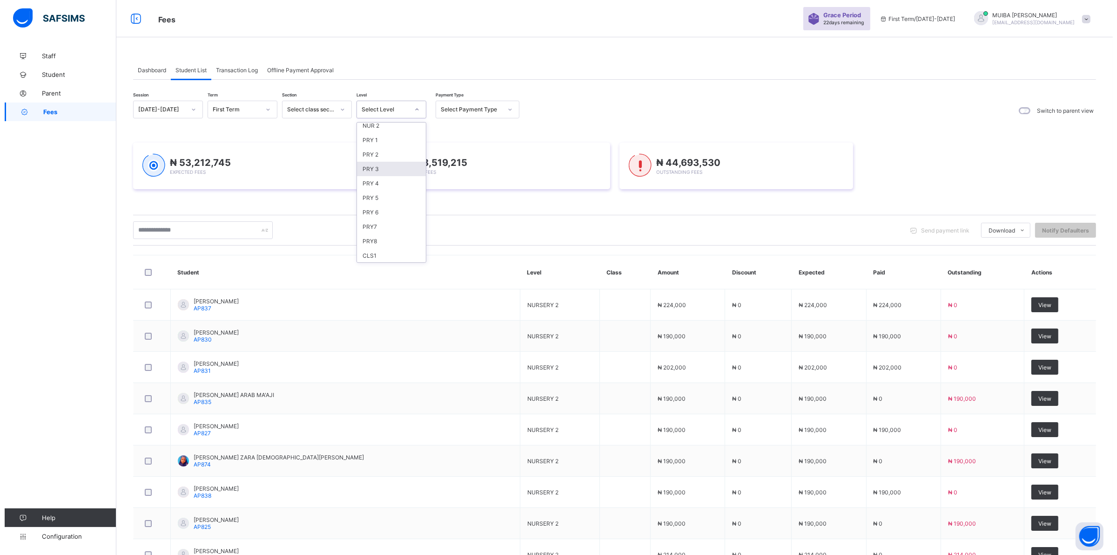
scroll to position [116, 0]
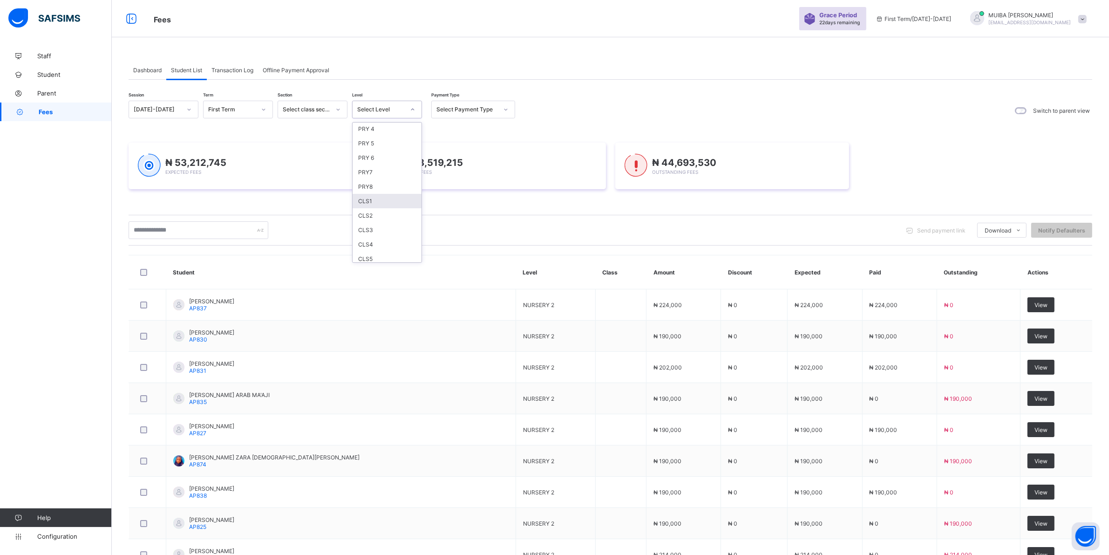
click at [371, 195] on div "CLS1" at bounding box center [386, 201] width 69 height 14
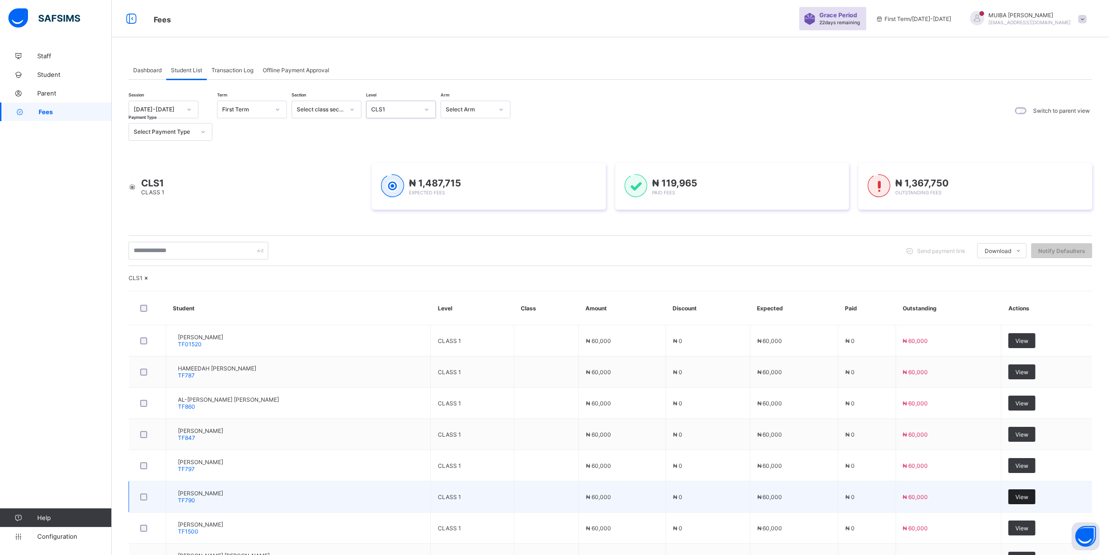
click at [1028, 500] on span "View" at bounding box center [1021, 496] width 13 height 7
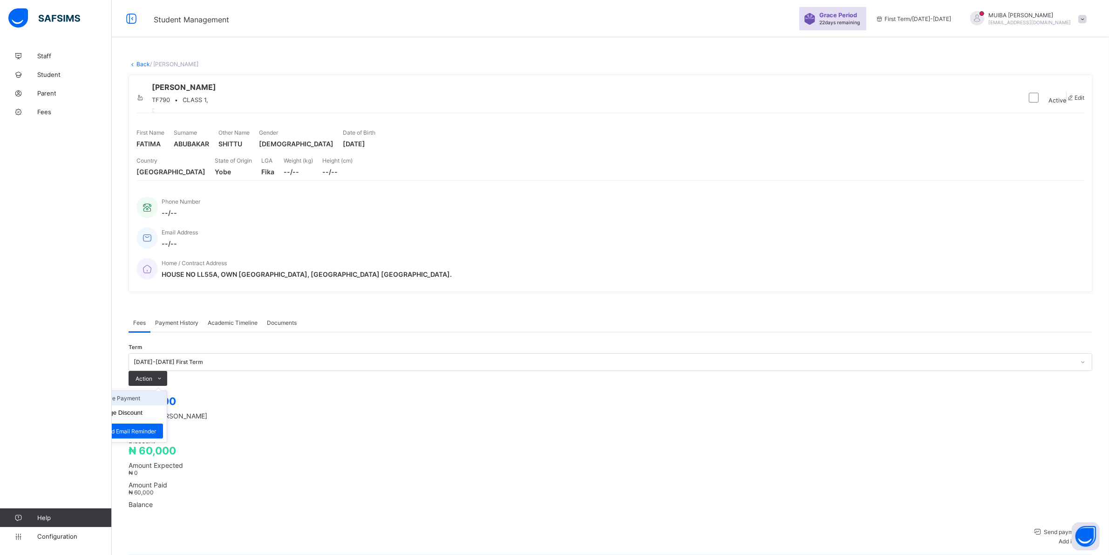
click at [167, 391] on li "Receive Payment" at bounding box center [128, 398] width 76 height 14
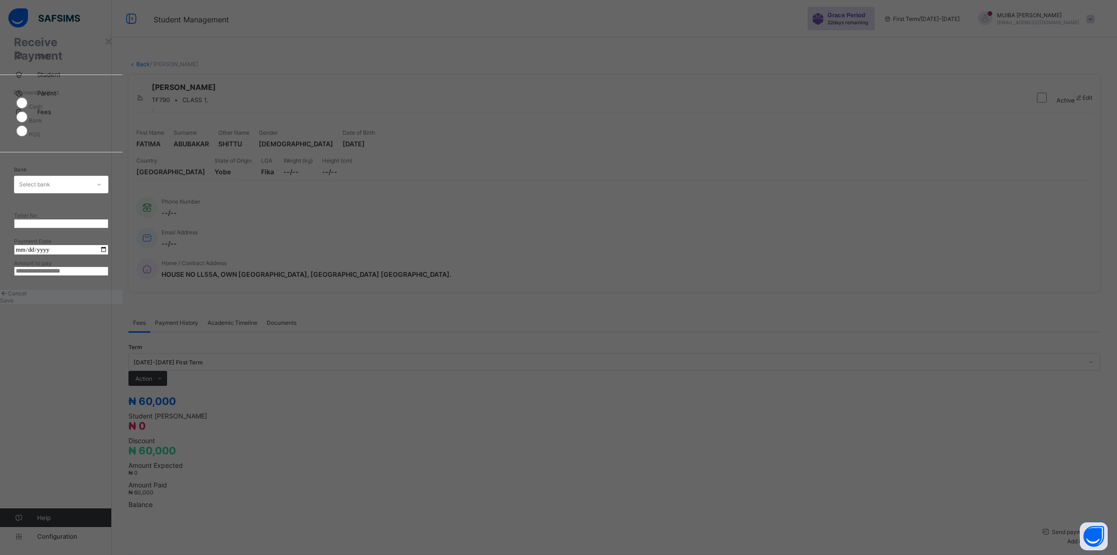
click at [102, 189] on icon at bounding box center [99, 184] width 6 height 9
click at [108, 219] on div "Jaiz Bank - Alhamideen Academy" at bounding box center [61, 207] width 94 height 21
click at [108, 228] on input "text" at bounding box center [61, 223] width 95 height 9
type input "******"
click at [108, 255] on input "date" at bounding box center [61, 249] width 95 height 10
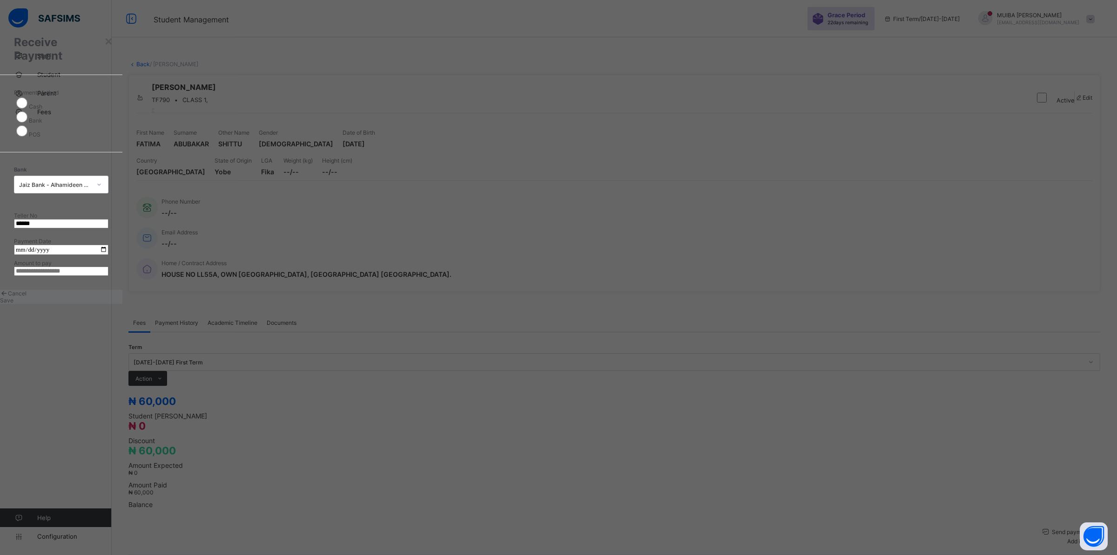
type input "**********"
click at [108, 276] on input "currency" at bounding box center [61, 270] width 95 height 9
type input "********"
click at [14, 304] on span "Save" at bounding box center [7, 300] width 14 height 7
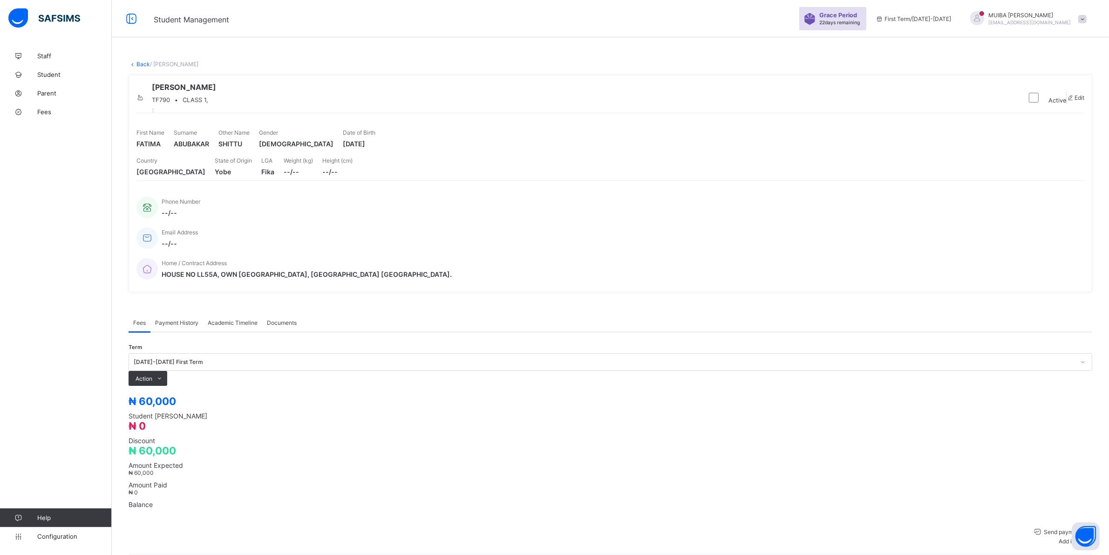
click at [175, 319] on span "Payment History" at bounding box center [176, 322] width 43 height 7
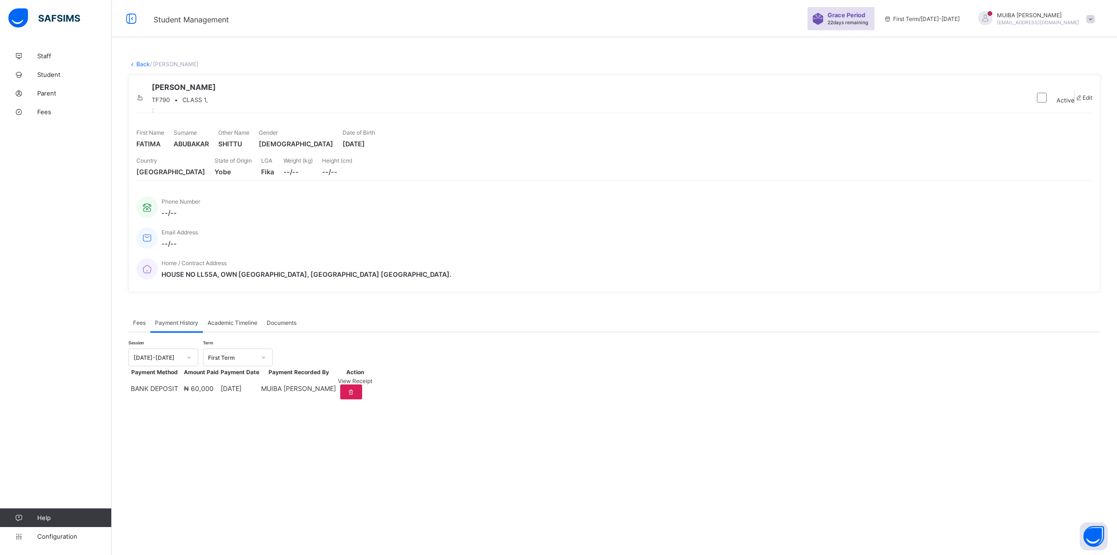
click at [372, 384] on span "View Receipt" at bounding box center [355, 380] width 34 height 7
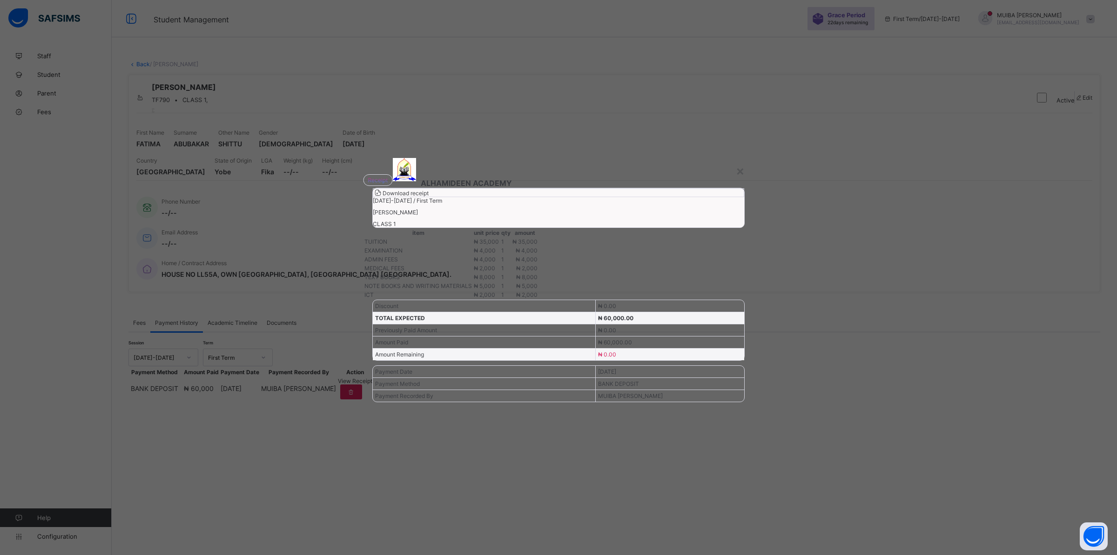
click at [429, 196] on span "Download receipt" at bounding box center [406, 192] width 46 height 7
click at [741, 162] on div "×" at bounding box center [740, 170] width 9 height 16
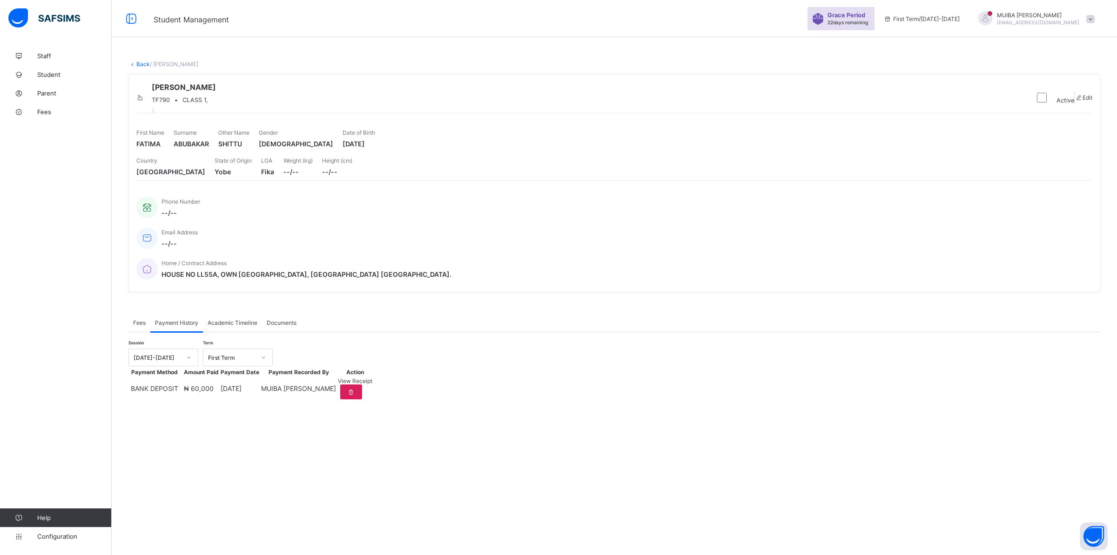
click at [138, 63] on link "Back" at bounding box center [143, 64] width 14 height 7
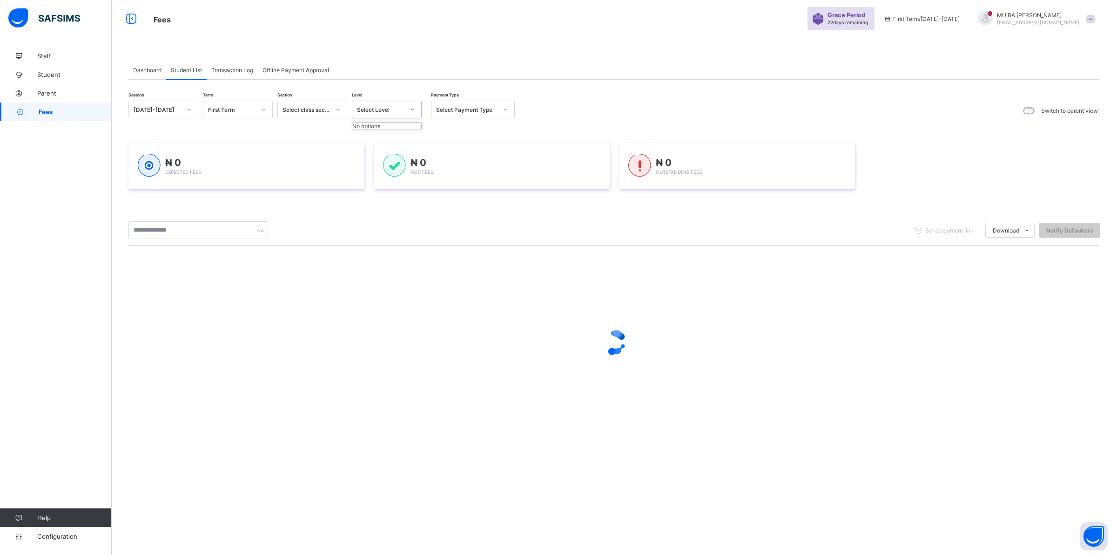
click at [413, 108] on icon at bounding box center [413, 109] width 6 height 9
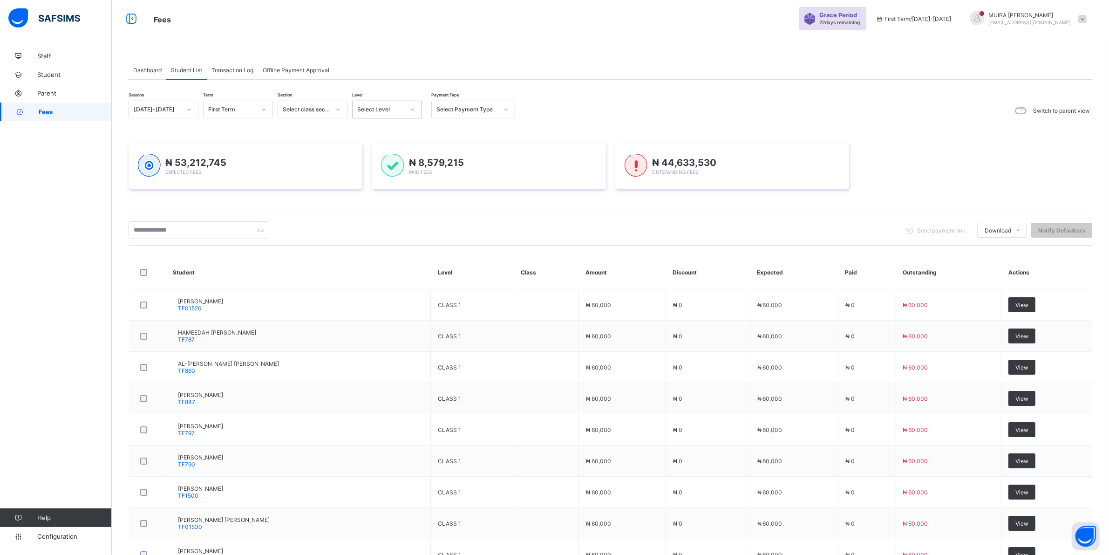
click at [410, 107] on icon at bounding box center [413, 109] width 6 height 9
click at [410, 111] on icon at bounding box center [413, 109] width 6 height 9
click at [417, 108] on div at bounding box center [413, 109] width 16 height 15
click at [412, 111] on icon at bounding box center [413, 109] width 6 height 9
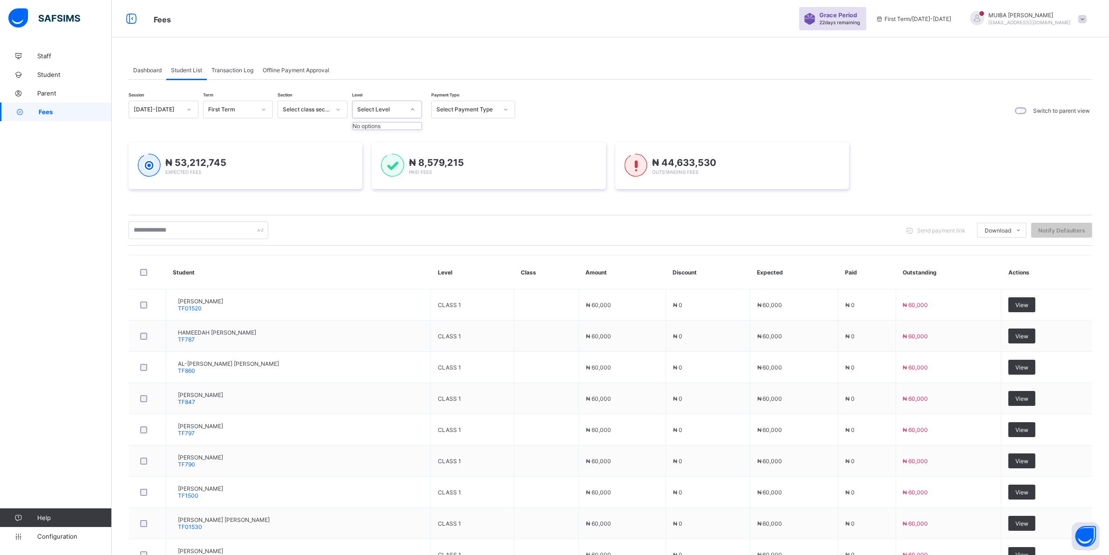
click at [412, 111] on icon at bounding box center [413, 109] width 6 height 9
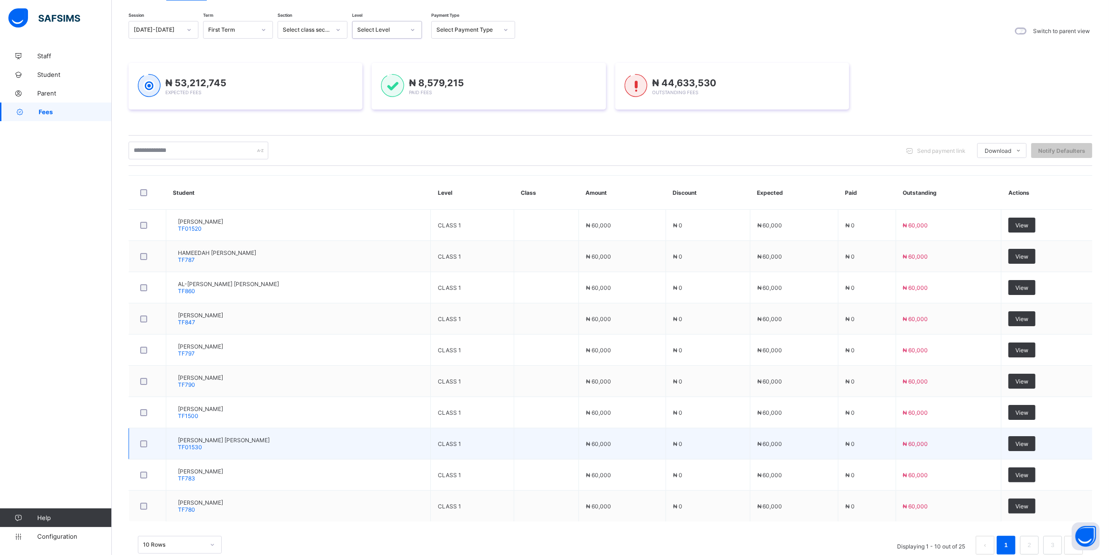
scroll to position [104, 0]
